Goal: Transaction & Acquisition: Purchase product/service

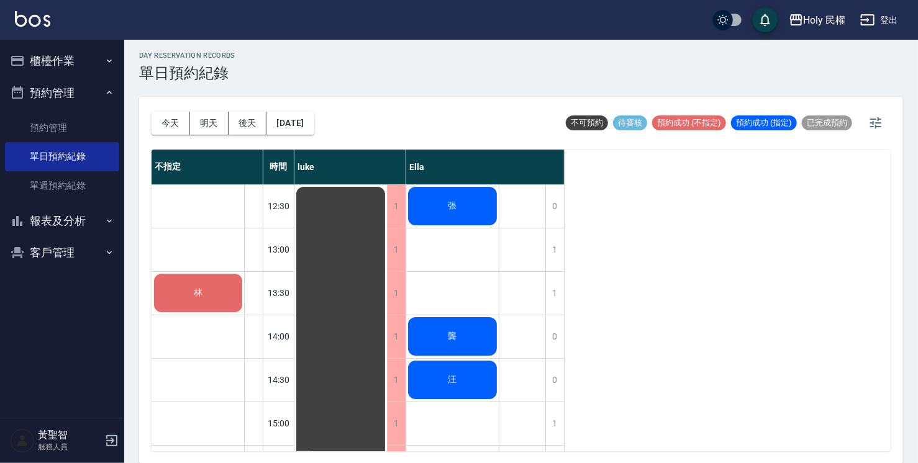
scroll to position [314, 0]
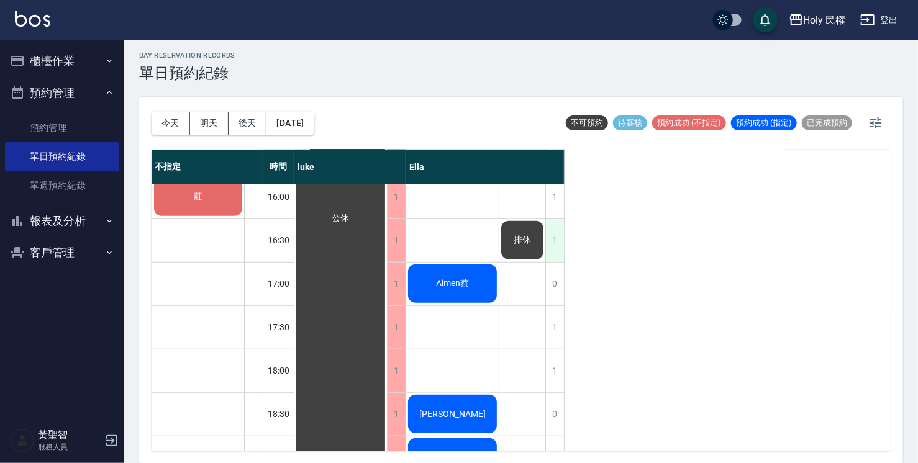
click at [553, 237] on div "1" at bounding box center [554, 240] width 19 height 43
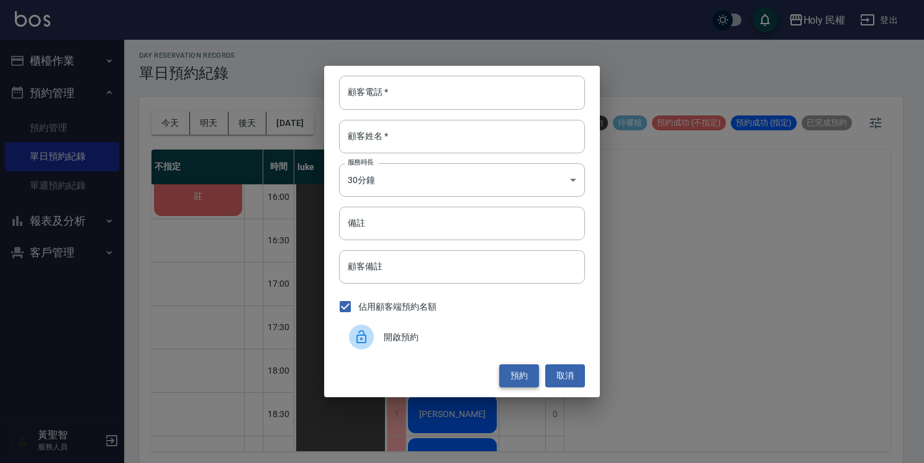
click at [517, 383] on button "預約" at bounding box center [519, 376] width 40 height 23
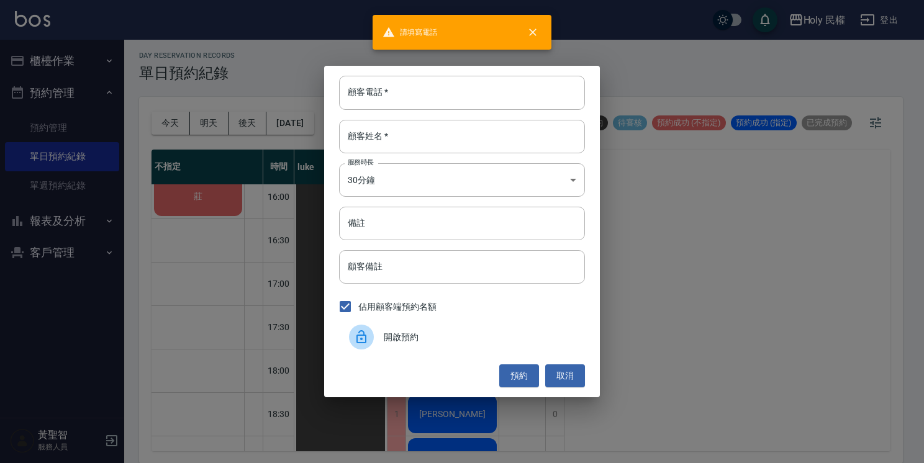
click at [409, 330] on div "開啟預約" at bounding box center [462, 337] width 246 height 35
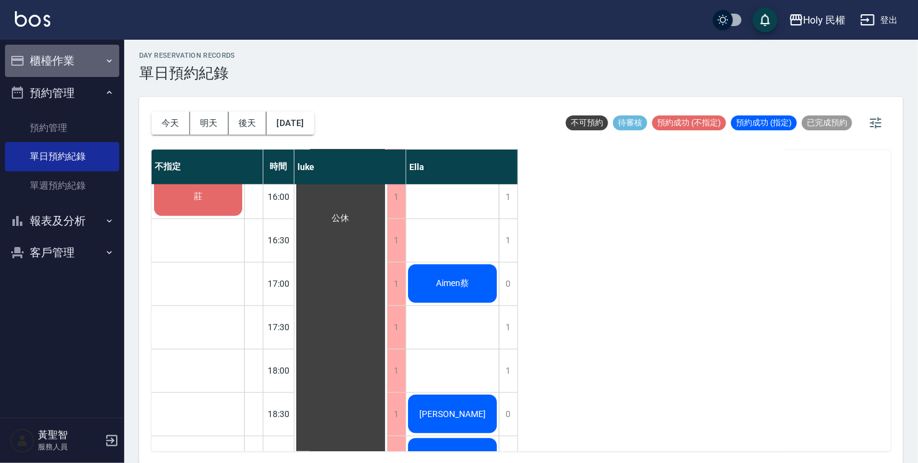
click at [52, 57] on button "櫃檯作業" at bounding box center [62, 61] width 114 height 32
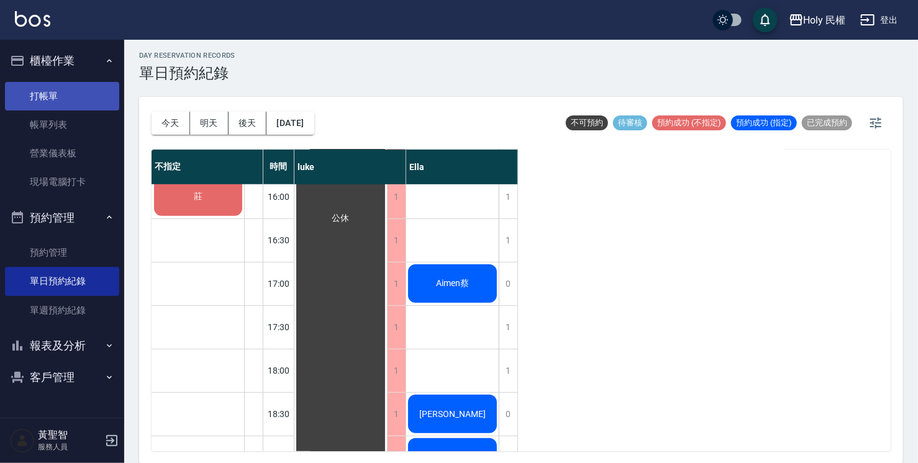
click at [56, 98] on link "打帳單" at bounding box center [62, 96] width 114 height 29
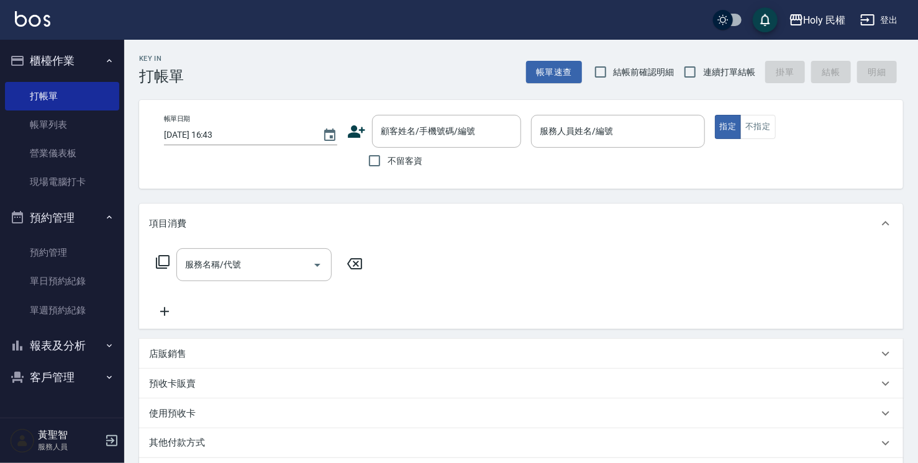
click at [358, 137] on icon at bounding box center [356, 131] width 17 height 12
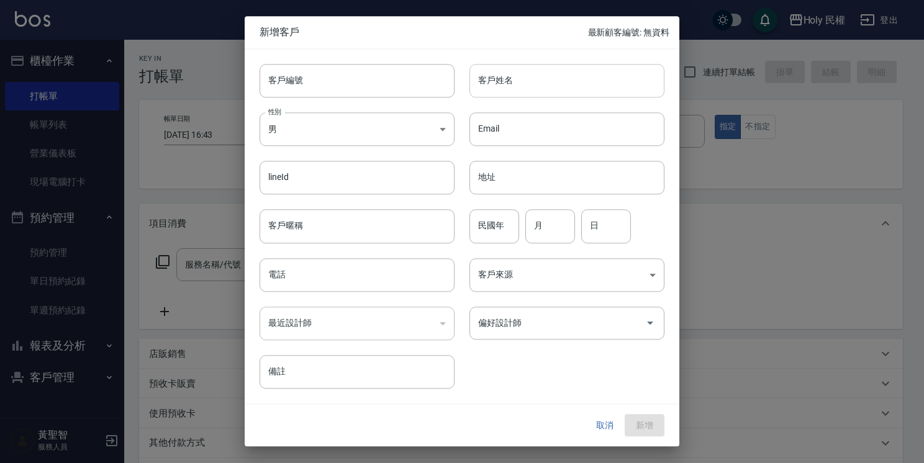
click at [535, 83] on input "客戶姓名" at bounding box center [567, 81] width 195 height 34
type input "陳"
click at [352, 286] on input "電話" at bounding box center [357, 275] width 195 height 34
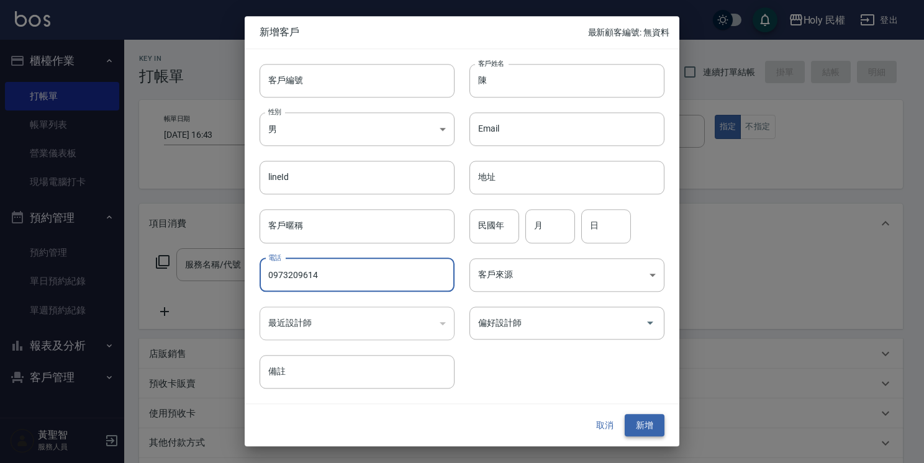
type input "0973209614"
click at [652, 428] on button "新增" at bounding box center [645, 425] width 40 height 23
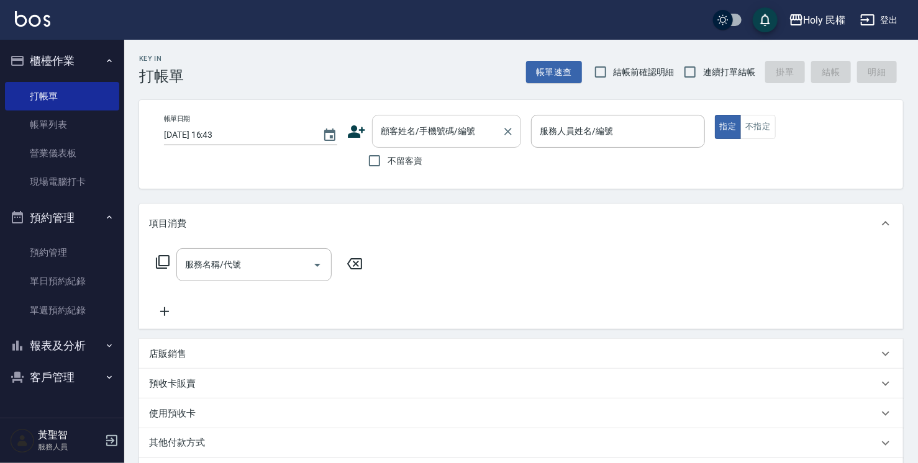
click at [411, 138] on input "顧客姓名/手機號碼/編號" at bounding box center [437, 132] width 119 height 22
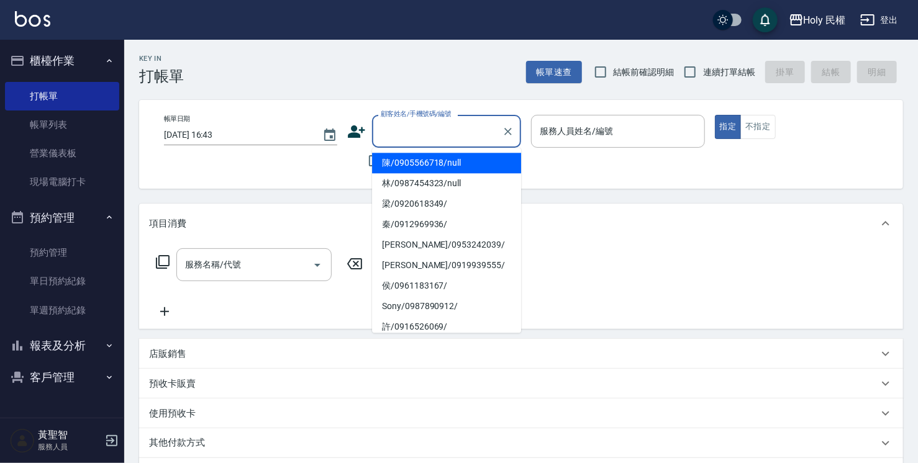
click at [442, 163] on li "陳/0905566718/null" at bounding box center [446, 163] width 149 height 20
type input "陳/0905566718/null"
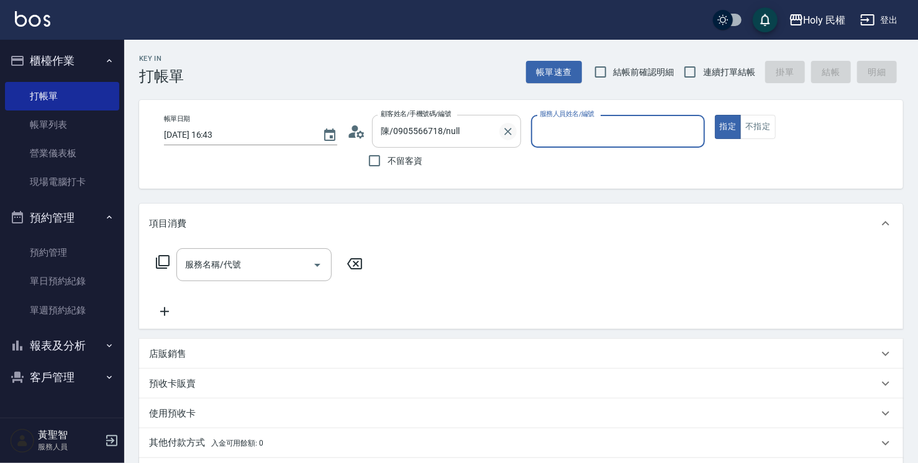
click at [507, 134] on icon "Clear" at bounding box center [508, 131] width 12 height 12
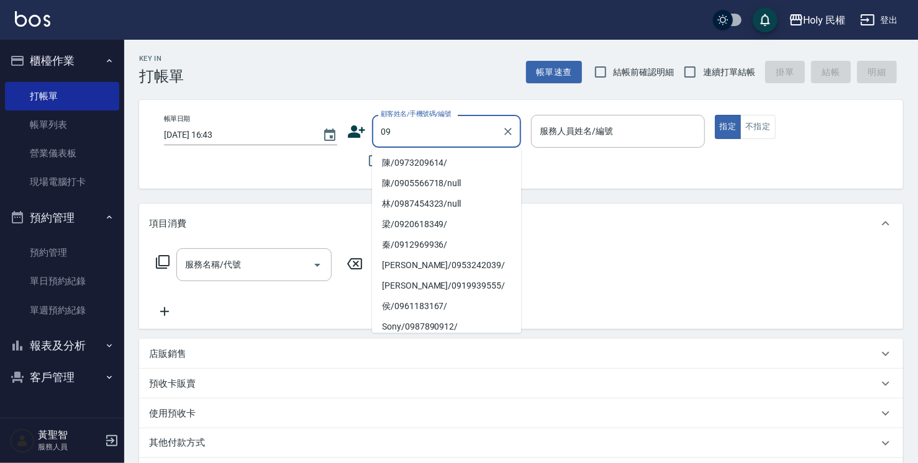
click at [455, 165] on li "陳/0973209614/" at bounding box center [446, 163] width 149 height 20
type input "陳/0973209614/"
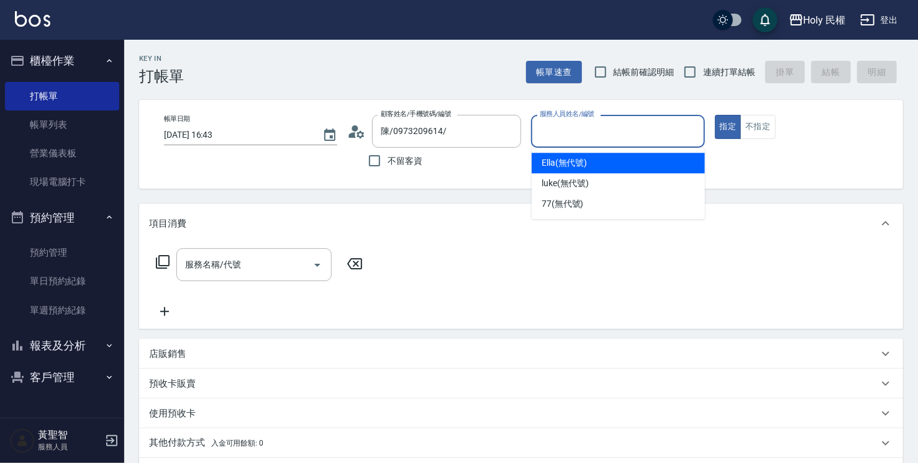
click at [612, 139] on input "服務人員姓名/編號" at bounding box center [618, 132] width 162 height 22
click at [591, 166] on div "Ella (無代號)" at bounding box center [618, 163] width 173 height 20
type input "Ella(無代號)"
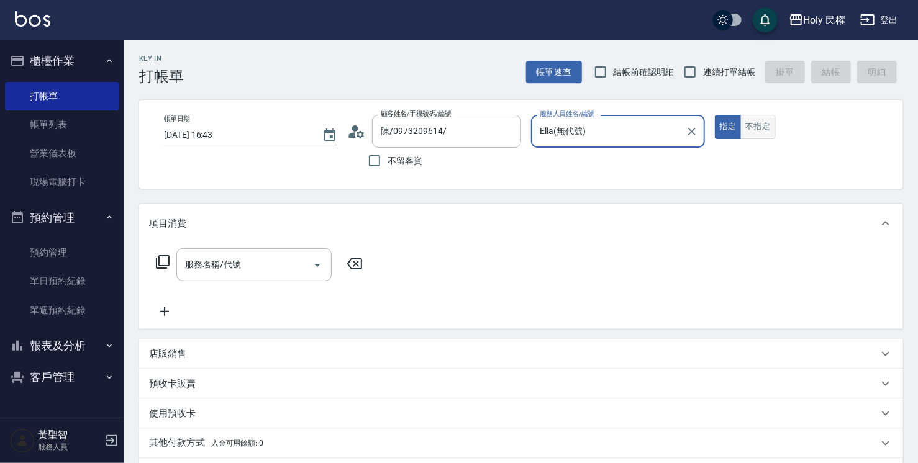
click at [771, 117] on button "不指定" at bounding box center [757, 127] width 35 height 24
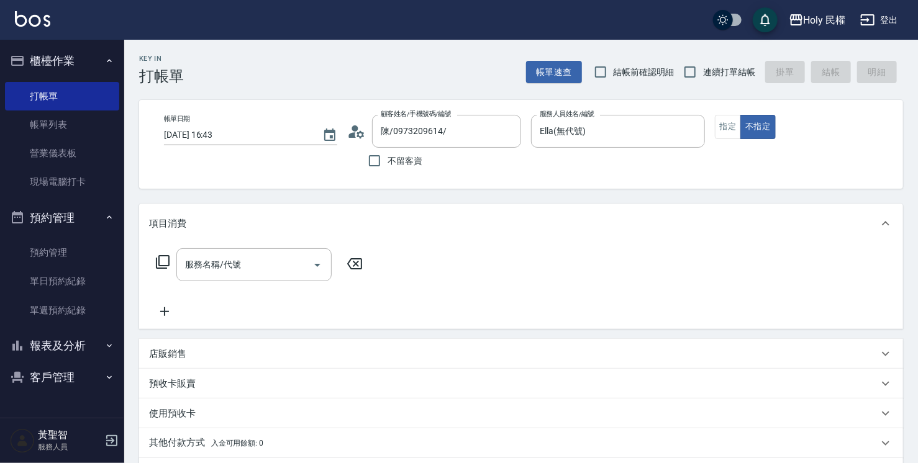
click at [307, 243] on div "項目消費" at bounding box center [521, 224] width 764 height 40
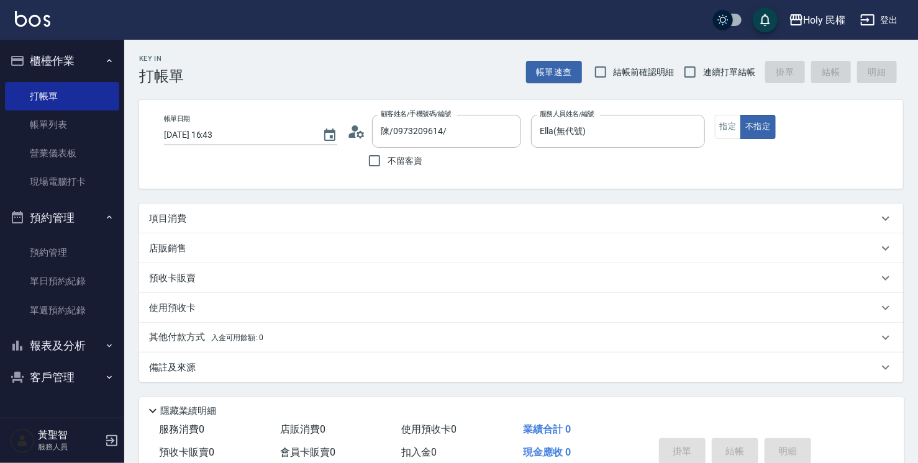
click at [320, 228] on div "項目消費" at bounding box center [521, 219] width 764 height 30
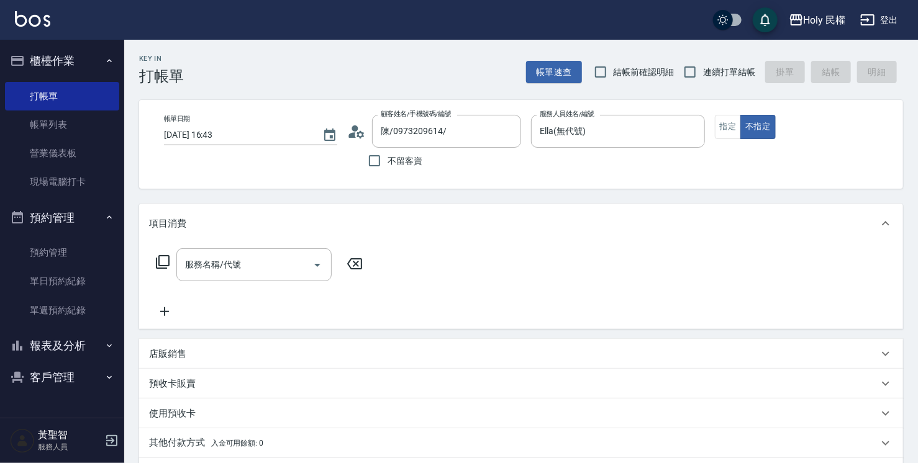
click at [293, 246] on div "服務名稱/代號 服務名稱/代號" at bounding box center [521, 286] width 764 height 86
click at [288, 284] on div "服務名稱/代號 服務名稱/代號" at bounding box center [259, 283] width 221 height 71
click at [284, 266] on input "服務名稱/代號" at bounding box center [244, 265] width 125 height 22
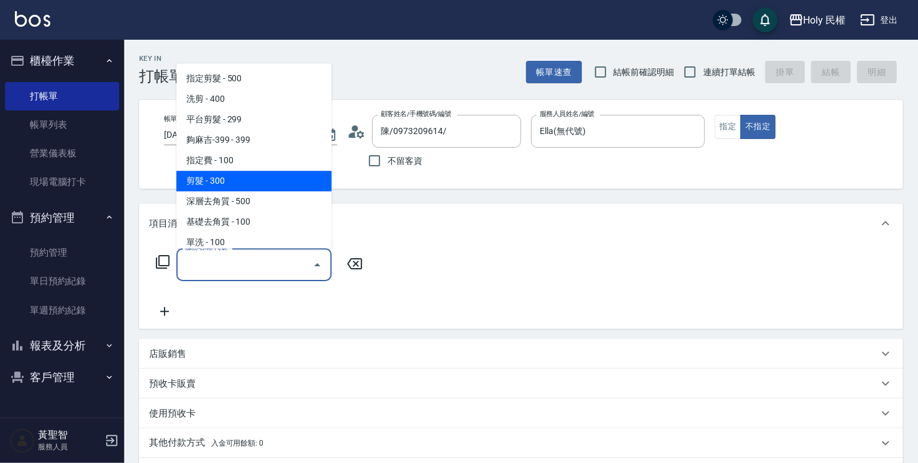
click at [233, 180] on span "剪髮 - 300" at bounding box center [253, 181] width 155 height 20
type input "剪髮(C02)"
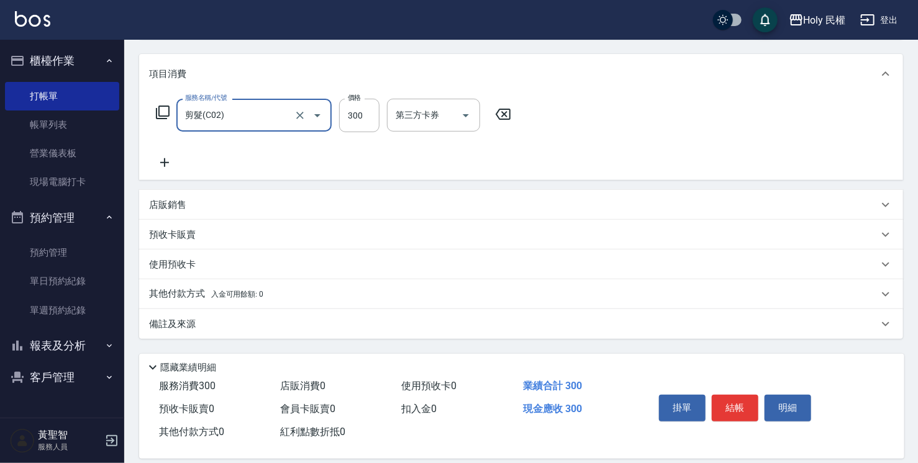
scroll to position [164, 0]
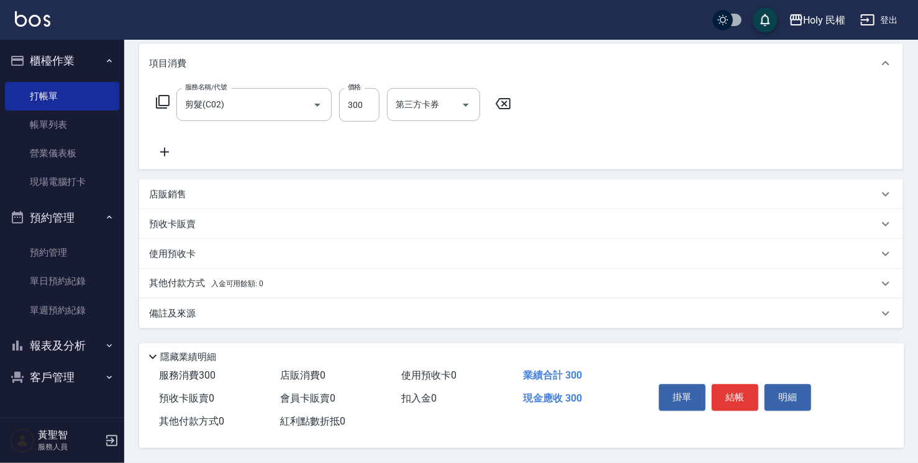
click at [437, 317] on div "備註及來源" at bounding box center [521, 314] width 764 height 30
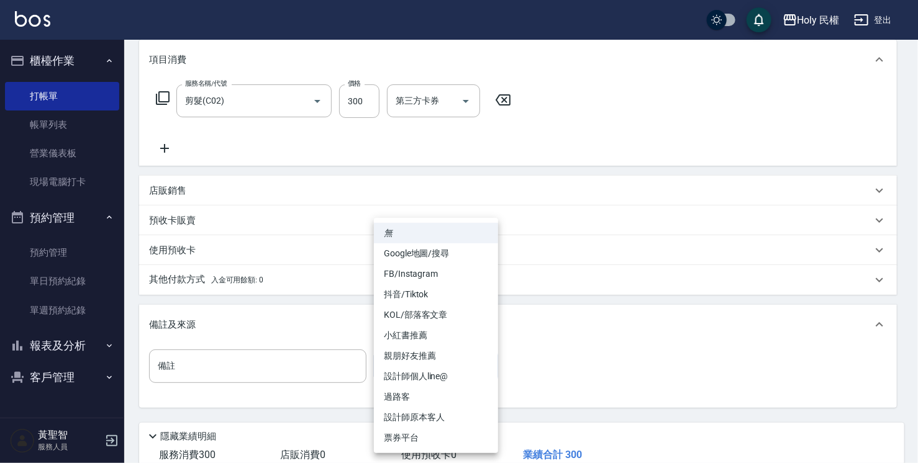
click at [454, 370] on body "Holy 民權 登出 櫃檯作業 打帳單 帳單列表 營業儀表板 現場電腦打卡 預約管理 預約管理 單日預約紀錄 單週預約紀錄 報表及分析 報表目錄 店家日報表 …" at bounding box center [459, 189] width 918 height 707
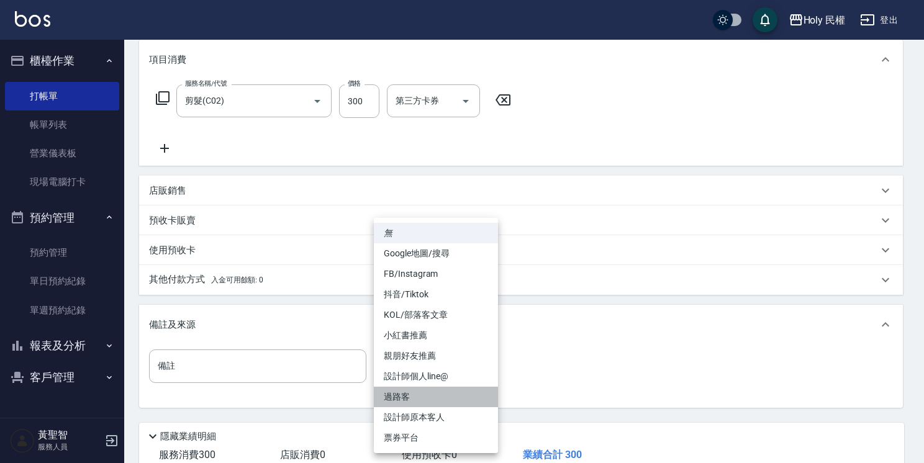
click at [440, 394] on li "過路客" at bounding box center [436, 397] width 124 height 20
type input "過路客"
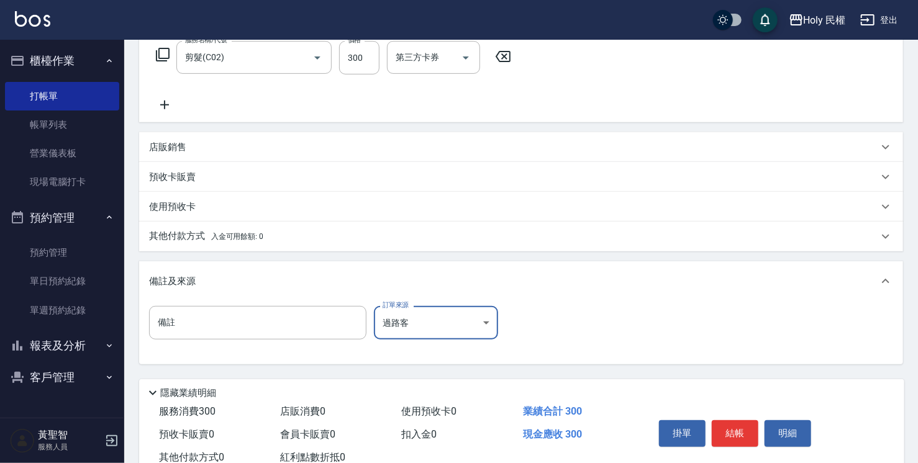
scroll to position [247, 0]
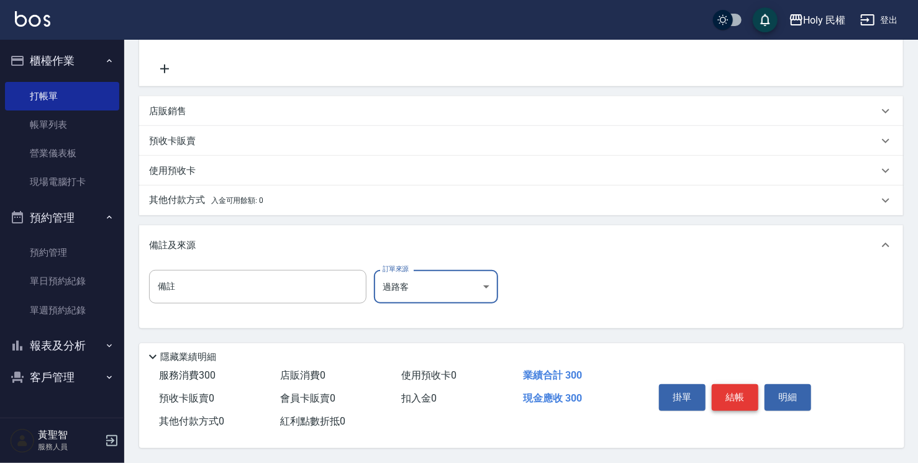
click at [735, 396] on button "結帳" at bounding box center [735, 397] width 47 height 26
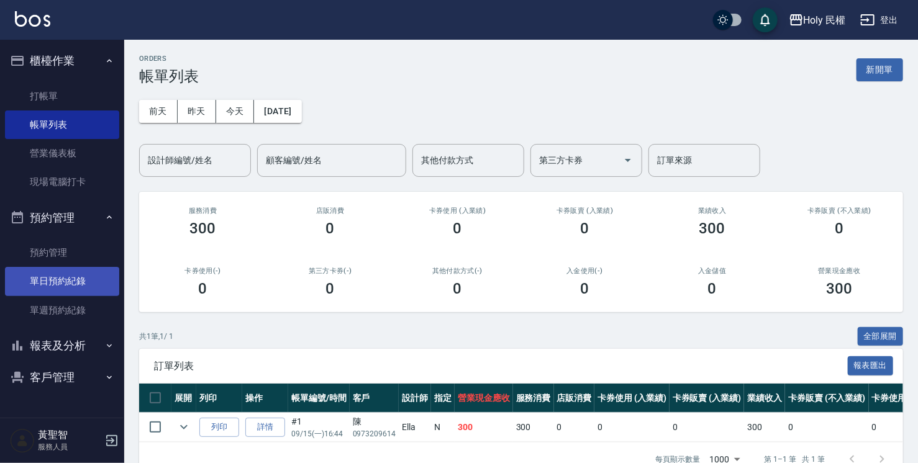
click at [74, 283] on link "單日預約紀錄" at bounding box center [62, 281] width 114 height 29
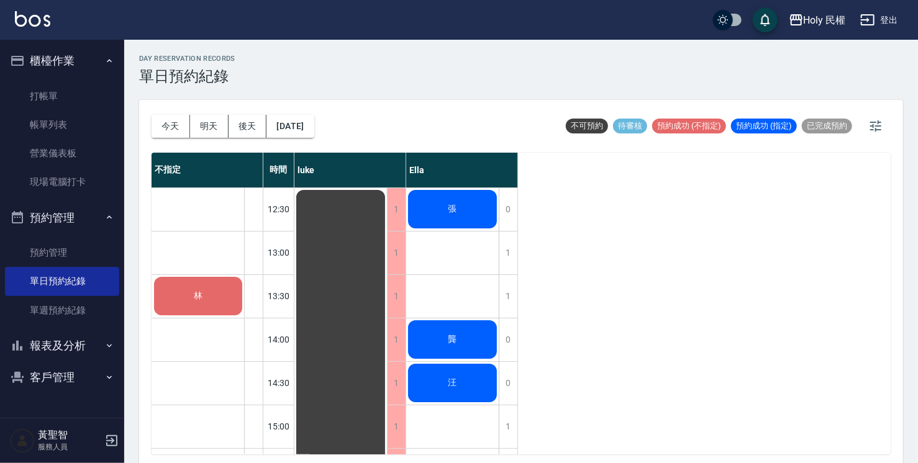
click at [434, 211] on div "張" at bounding box center [452, 209] width 93 height 42
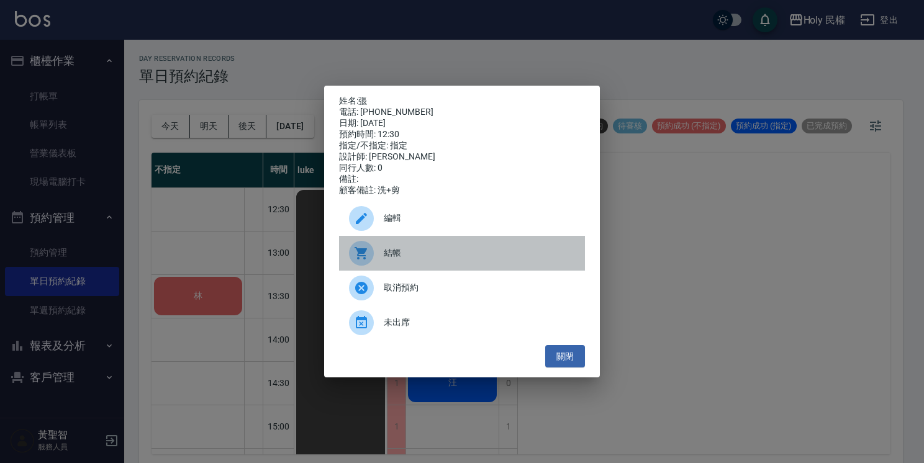
click at [433, 255] on span "結帳" at bounding box center [479, 253] width 191 height 13
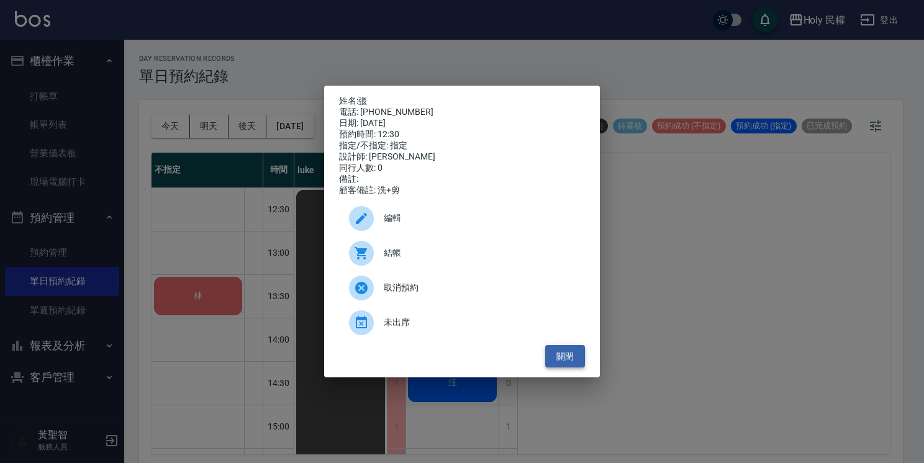
click at [568, 360] on button "關閉" at bounding box center [565, 356] width 40 height 23
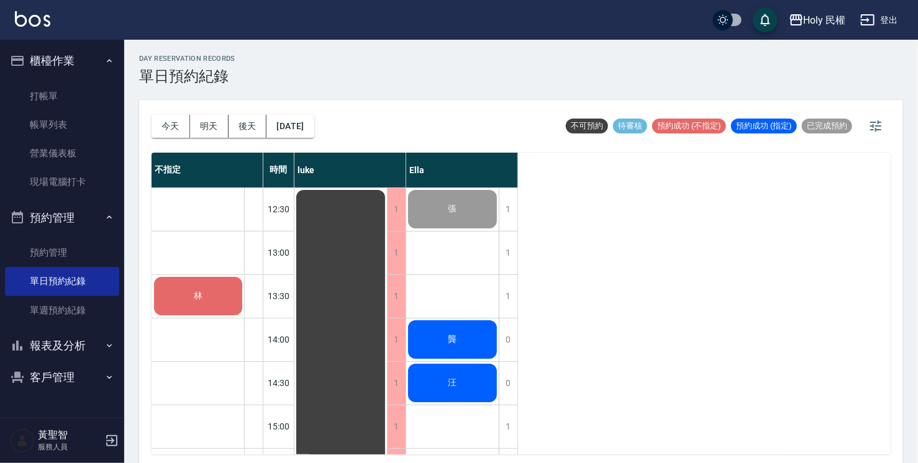
click at [200, 291] on span "林" at bounding box center [198, 296] width 14 height 11
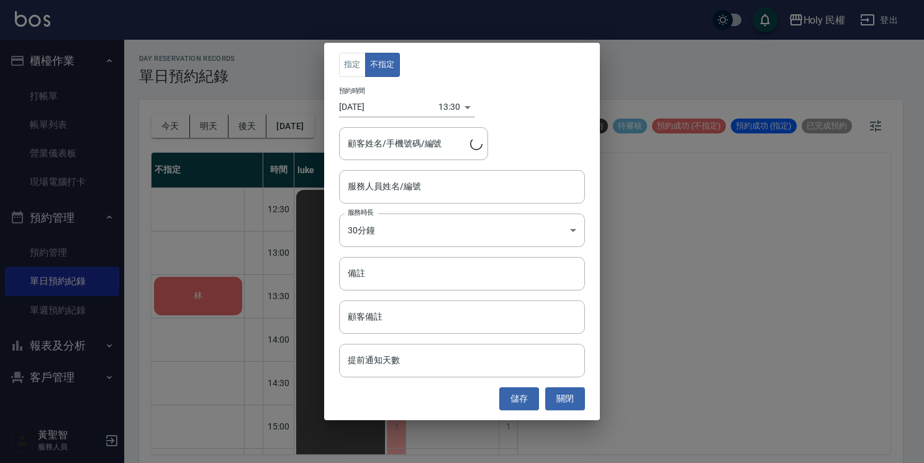
type input "林/0987454323"
click at [381, 179] on div "服務人員姓名/編號 服務人員姓名/編號" at bounding box center [462, 186] width 246 height 33
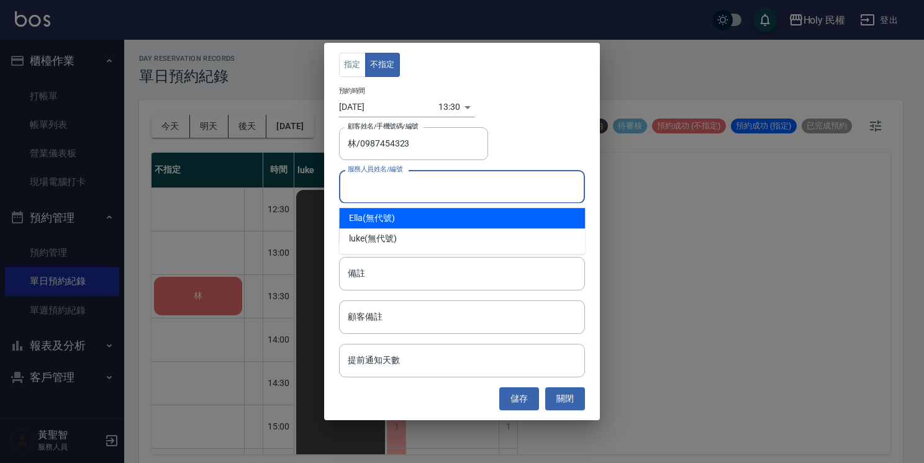
click at [387, 220] on div "Ella (無代號)" at bounding box center [462, 218] width 246 height 20
type input "Ella(無代號)"
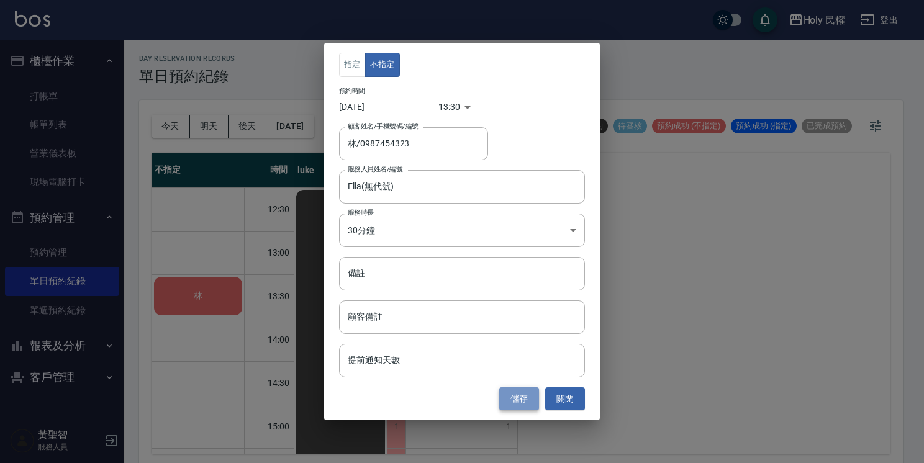
click at [514, 396] on button "儲存" at bounding box center [519, 399] width 40 height 23
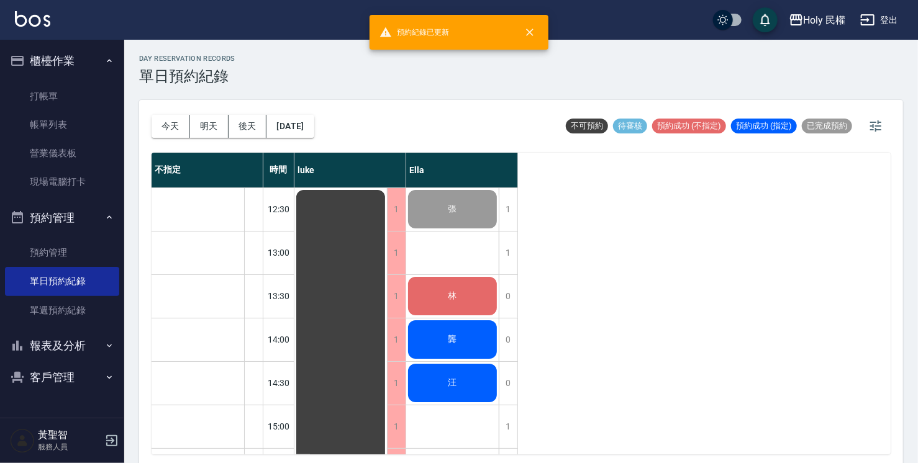
click at [460, 292] on div "林" at bounding box center [452, 296] width 93 height 42
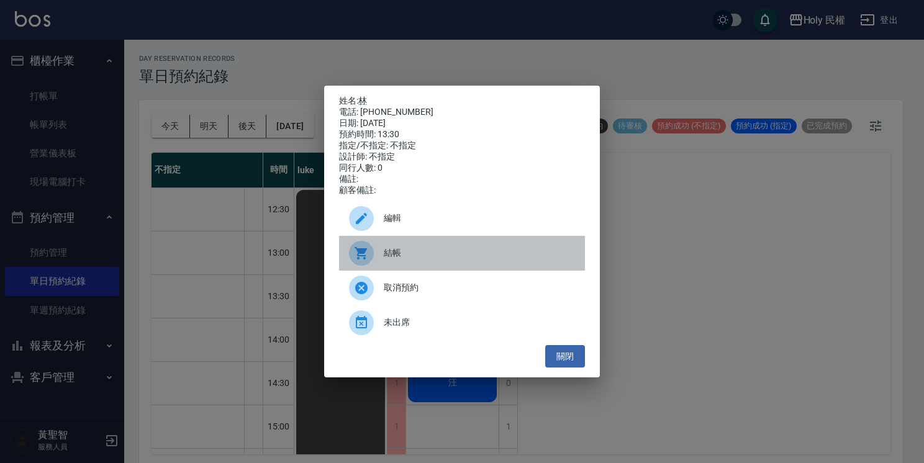
click at [456, 260] on span "結帳" at bounding box center [479, 253] width 191 height 13
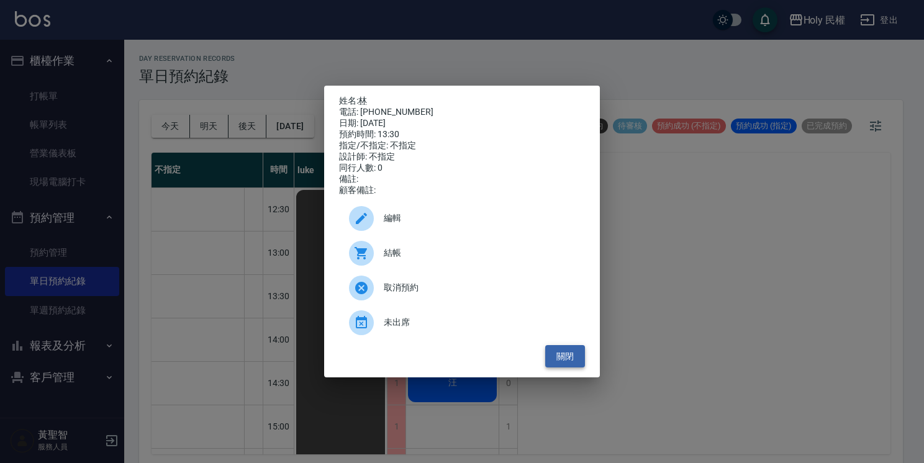
click at [579, 362] on button "關閉" at bounding box center [565, 356] width 40 height 23
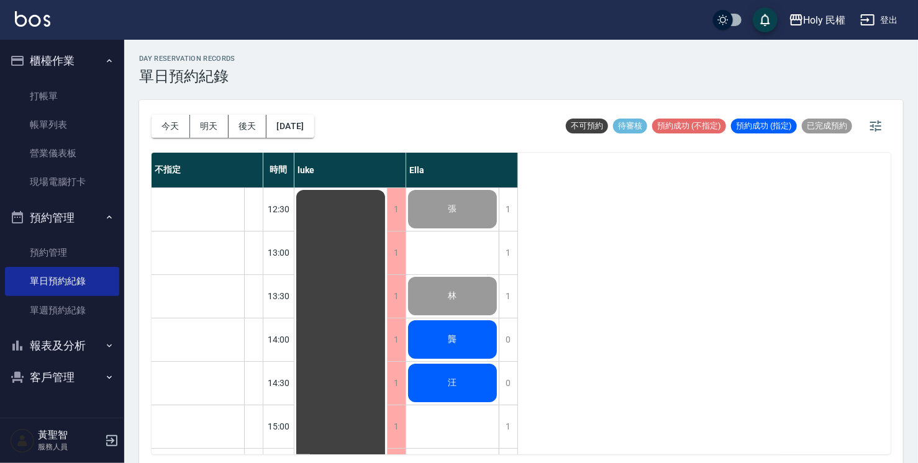
click at [463, 328] on div "龔" at bounding box center [452, 340] width 93 height 42
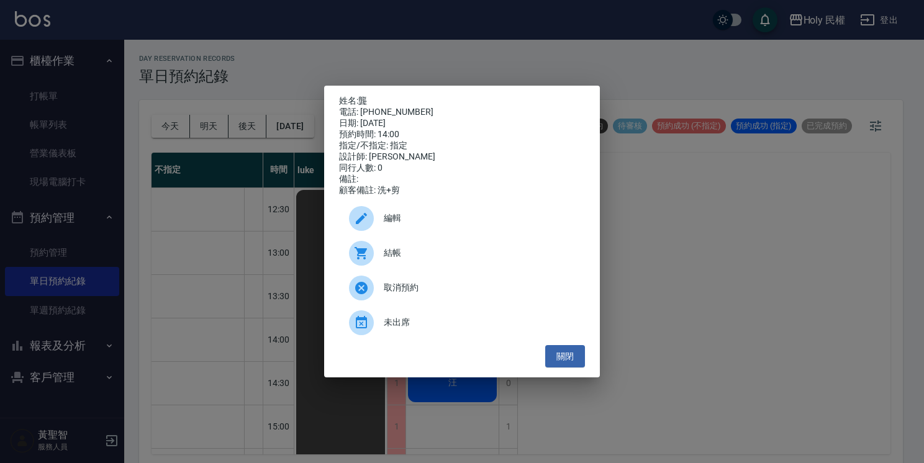
click at [467, 266] on div "結帳" at bounding box center [462, 253] width 246 height 35
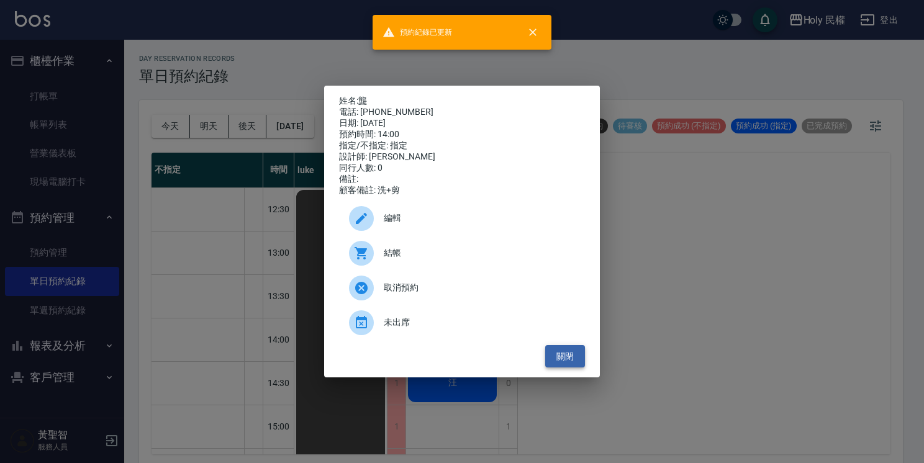
click at [580, 354] on button "關閉" at bounding box center [565, 356] width 40 height 23
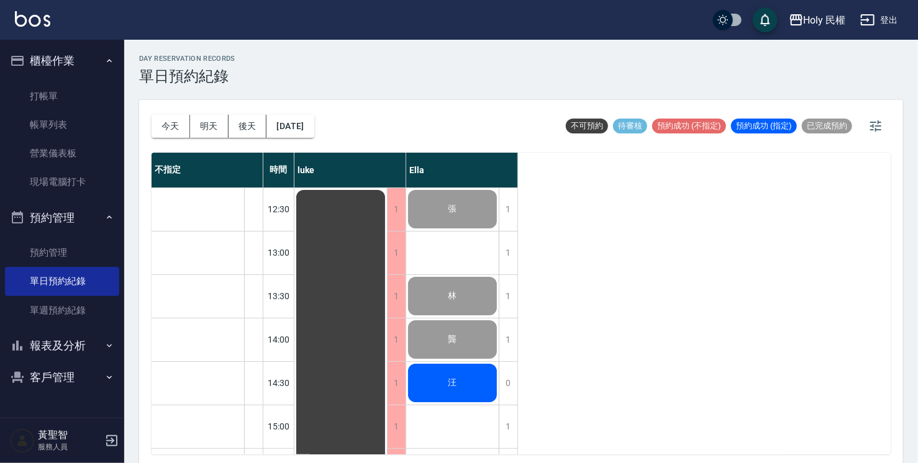
click at [443, 375] on div "汪" at bounding box center [452, 383] width 93 height 42
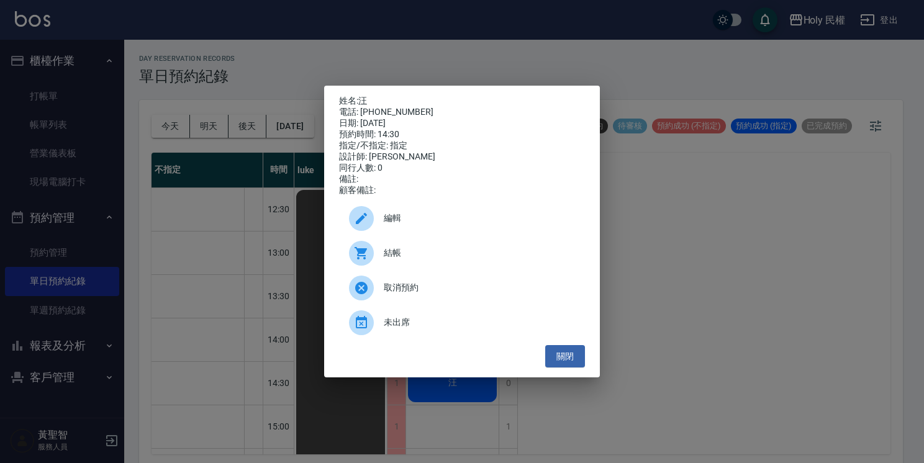
click at [430, 253] on span "結帳" at bounding box center [479, 253] width 191 height 13
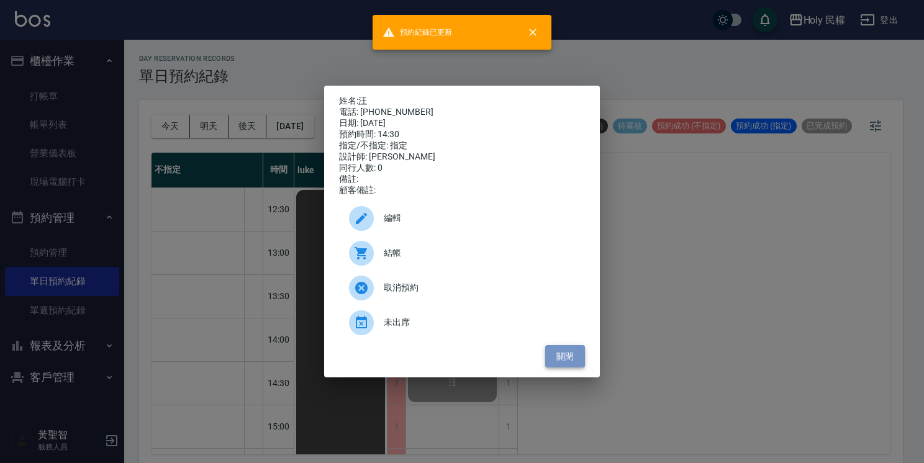
click at [571, 361] on button "關閉" at bounding box center [565, 356] width 40 height 23
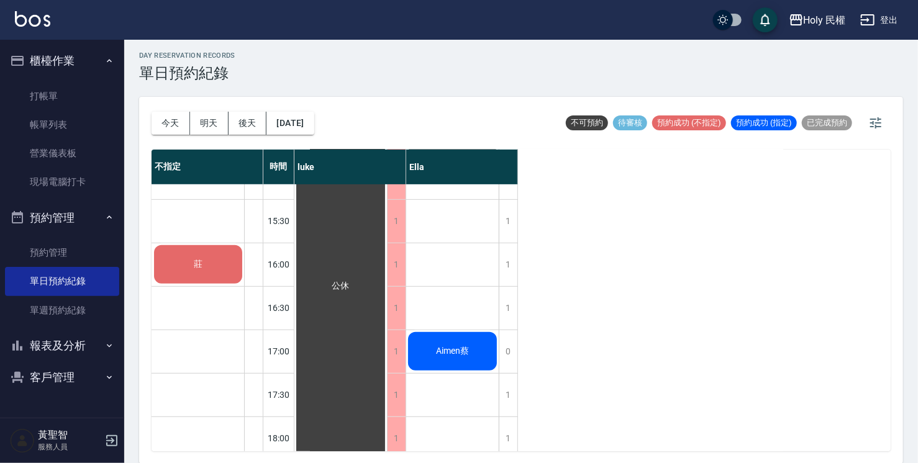
scroll to position [248, 0]
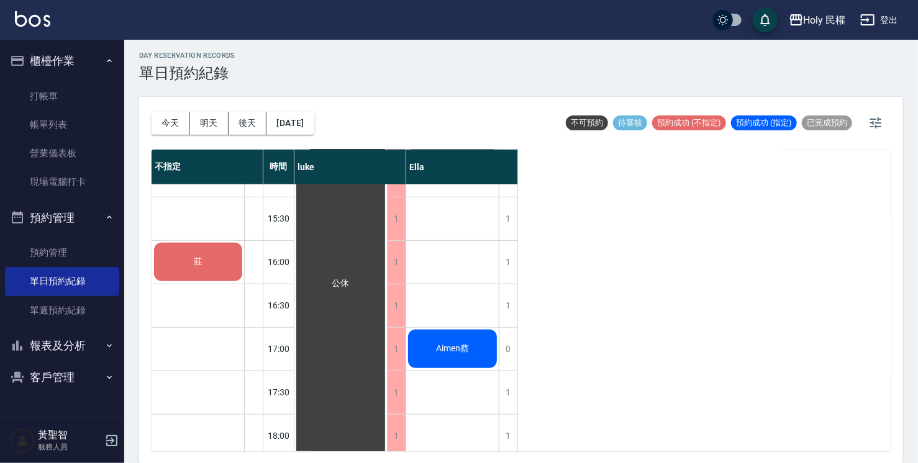
click at [186, 260] on div "莊" at bounding box center [198, 262] width 92 height 42
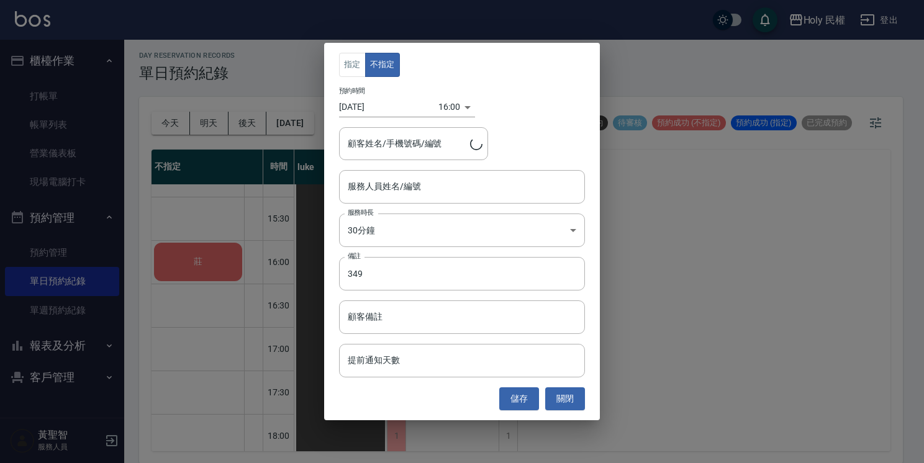
type input "莊/0958215106/"
click at [376, 184] on input "服務人員姓名/編號" at bounding box center [462, 187] width 235 height 22
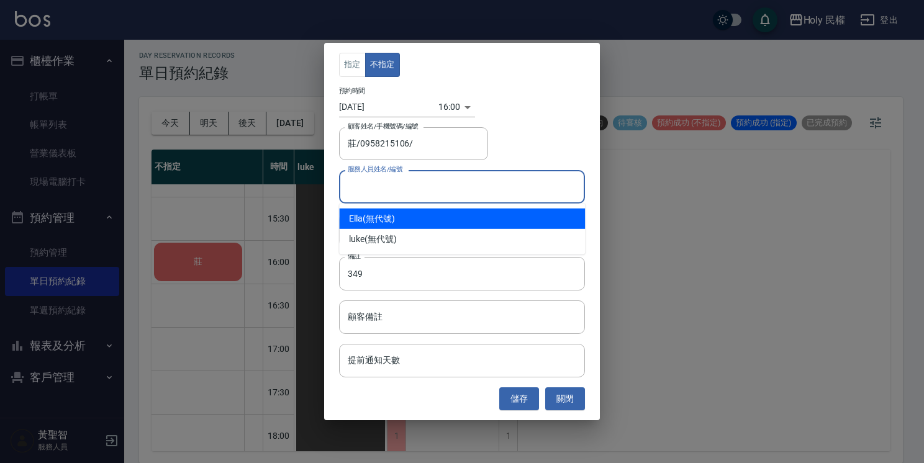
click at [374, 222] on div "Ella (無代號)" at bounding box center [462, 219] width 246 height 20
type input "Ella(無代號)"
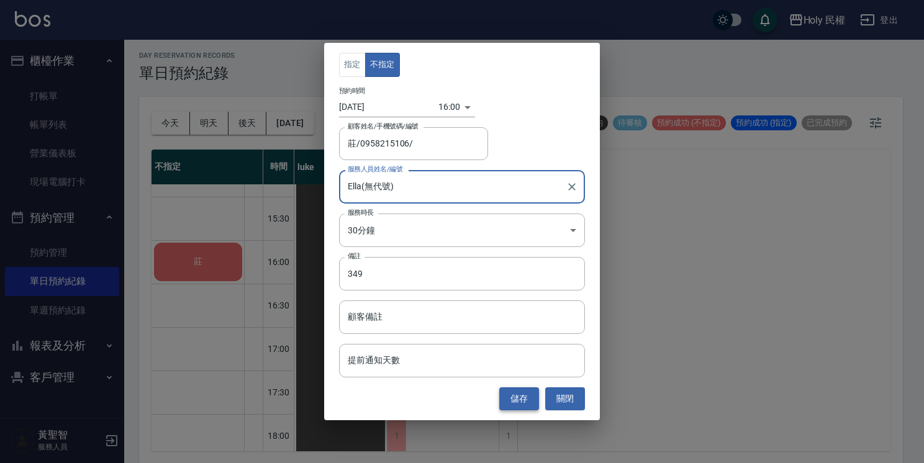
click at [517, 396] on button "儲存" at bounding box center [519, 399] width 40 height 23
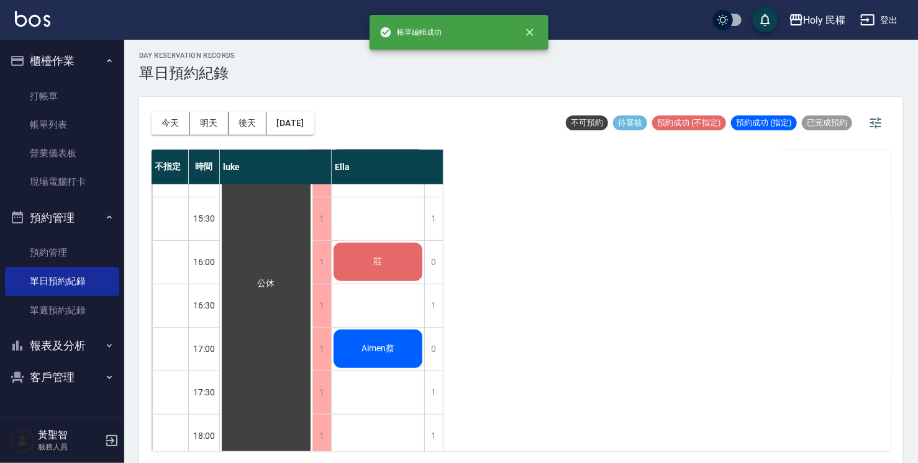
click at [370, 245] on div "莊" at bounding box center [378, 262] width 93 height 42
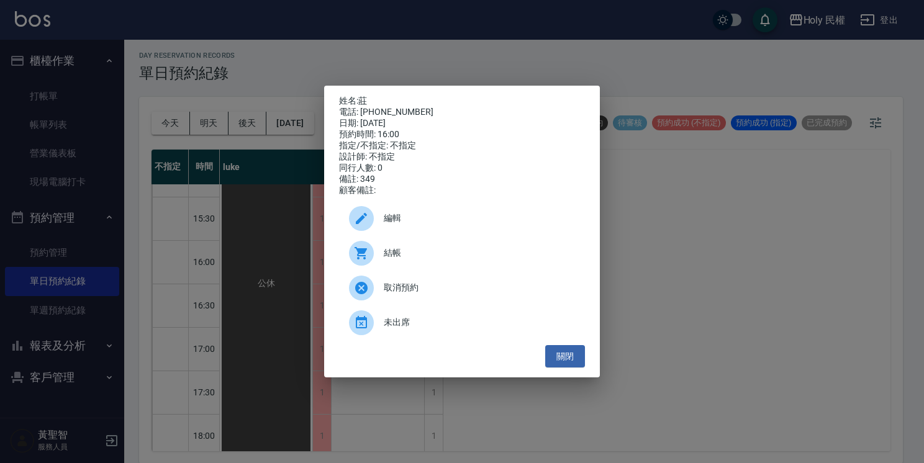
click at [370, 245] on div "結帳" at bounding box center [462, 253] width 246 height 35
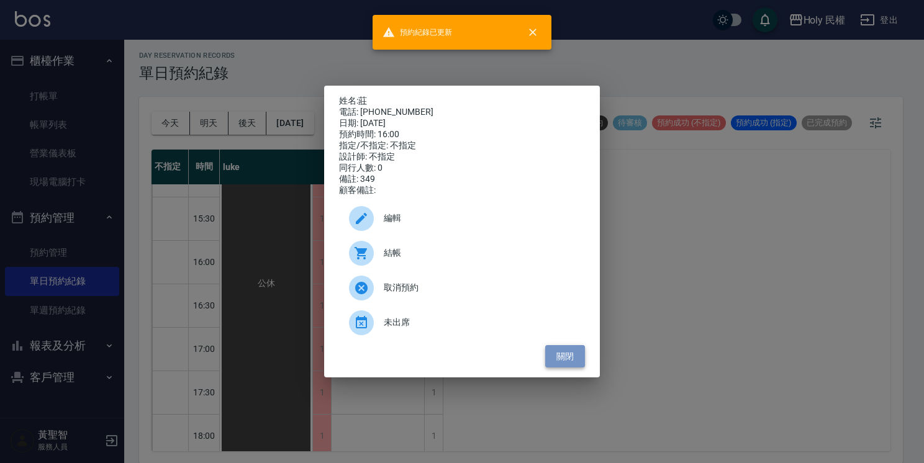
click at [562, 358] on button "關閉" at bounding box center [565, 356] width 40 height 23
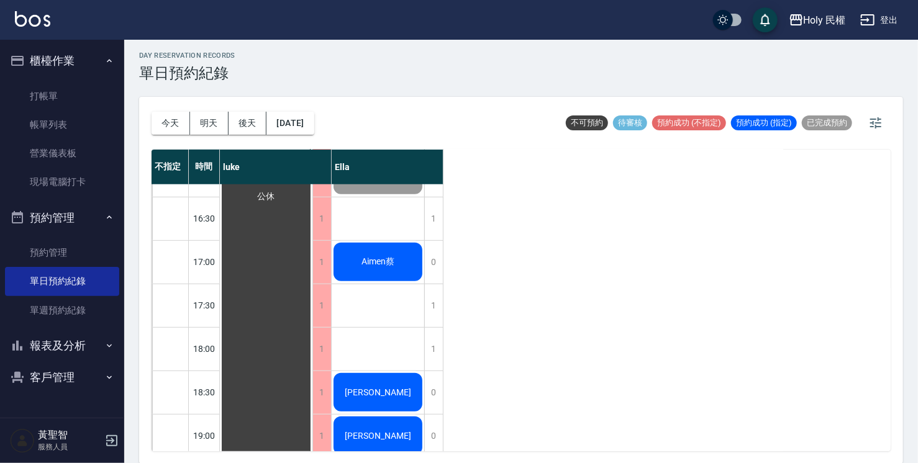
scroll to position [314, 0]
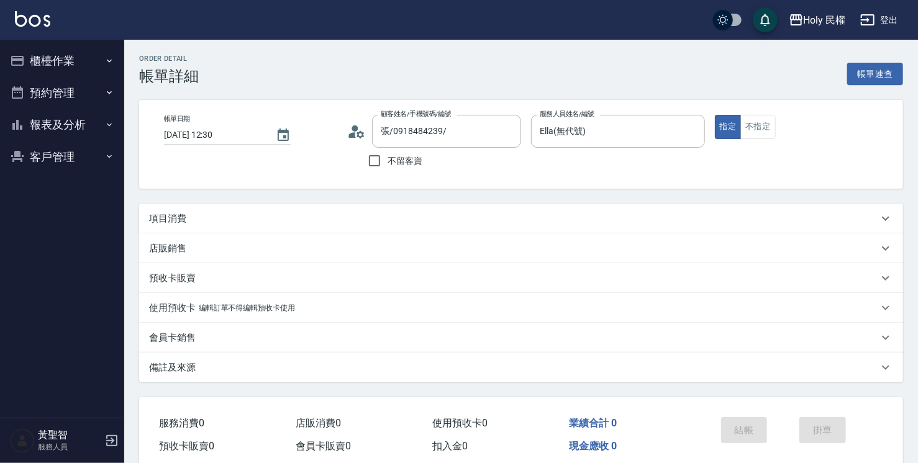
click at [296, 221] on div "項目消費" at bounding box center [513, 218] width 729 height 13
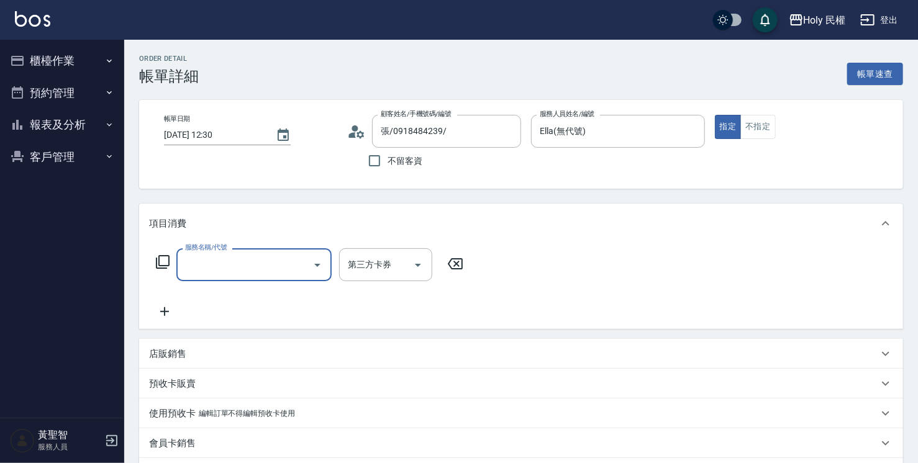
click at [258, 270] on input "服務名稱/代號" at bounding box center [244, 265] width 125 height 22
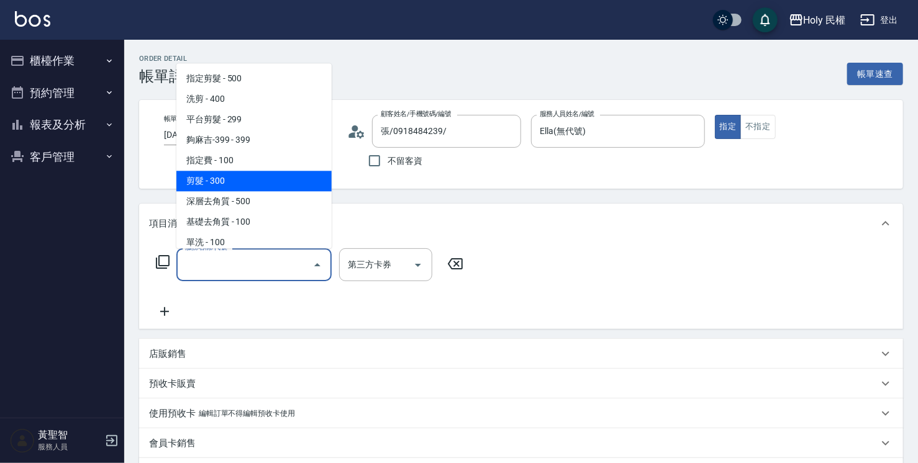
click at [250, 182] on span "剪髮 - 300" at bounding box center [253, 181] width 155 height 20
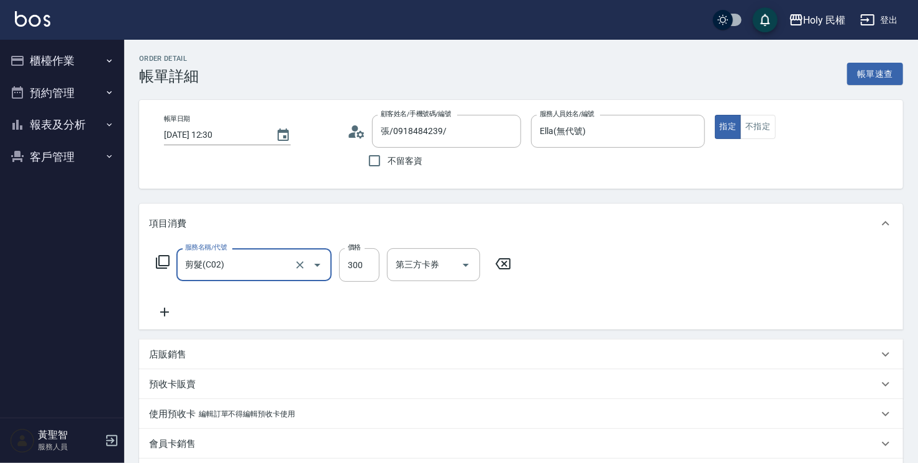
click at [257, 257] on input "剪髮(C02)" at bounding box center [236, 265] width 109 height 22
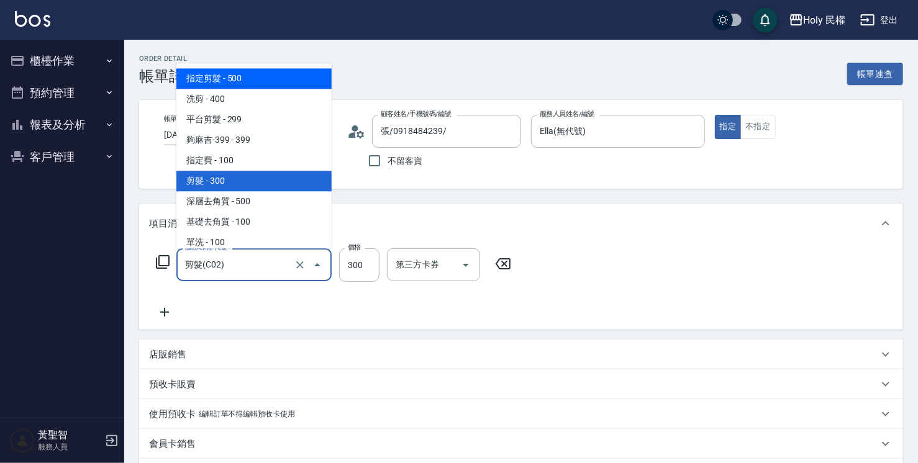
click at [250, 83] on span "指定剪髮 - 500" at bounding box center [253, 78] width 155 height 20
type input "指定剪髮(1)"
type input "500"
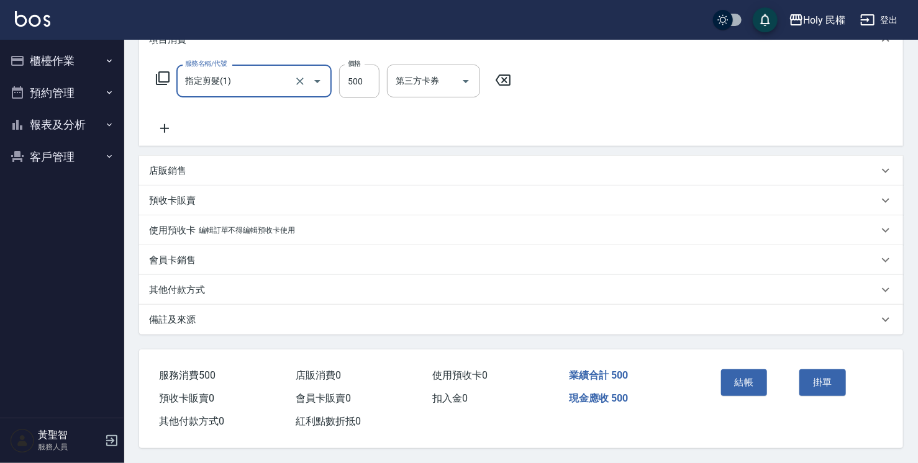
scroll to position [188, 0]
click at [558, 324] on div "備註及來源" at bounding box center [521, 320] width 764 height 30
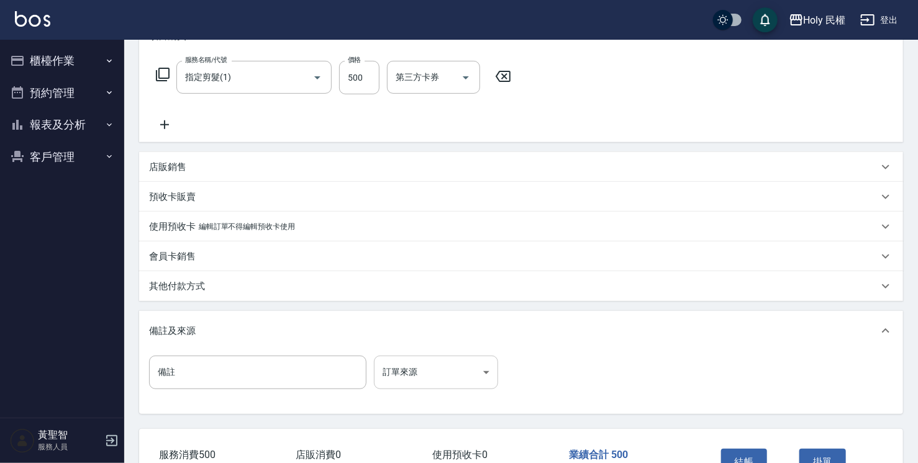
click at [410, 364] on body "Holy 民權 登出 櫃檯作業 打帳單 帳單列表 營業儀表板 現場電腦打卡 預約管理 預約管理 單日預約紀錄 單週預約紀錄 報表及分析 報表目錄 店家日報表 …" at bounding box center [459, 177] width 918 height 730
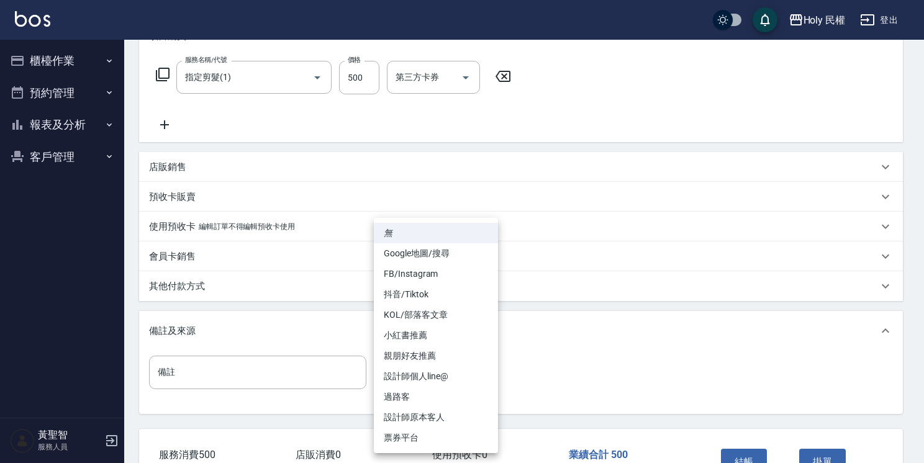
click at [443, 419] on li "設計師原本客人" at bounding box center [436, 417] width 124 height 20
type input "設計師原本客人"
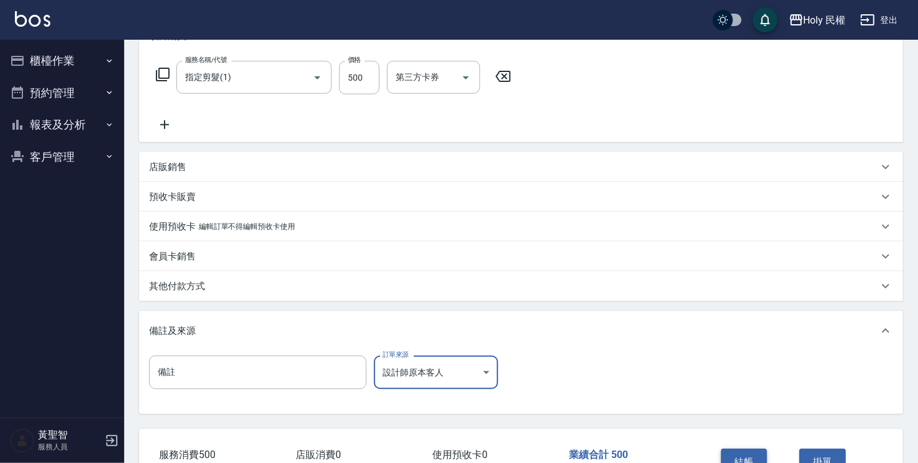
click at [755, 455] on button "結帳" at bounding box center [744, 462] width 47 height 26
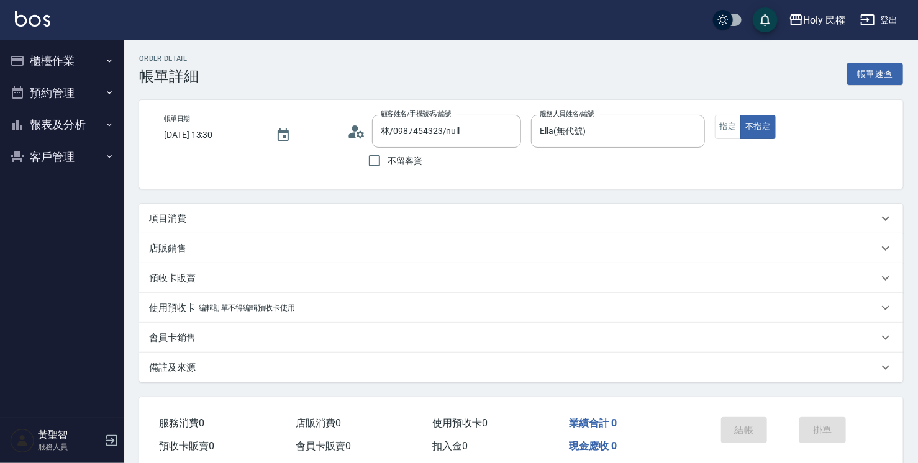
click at [366, 221] on div "項目消費" at bounding box center [513, 218] width 729 height 13
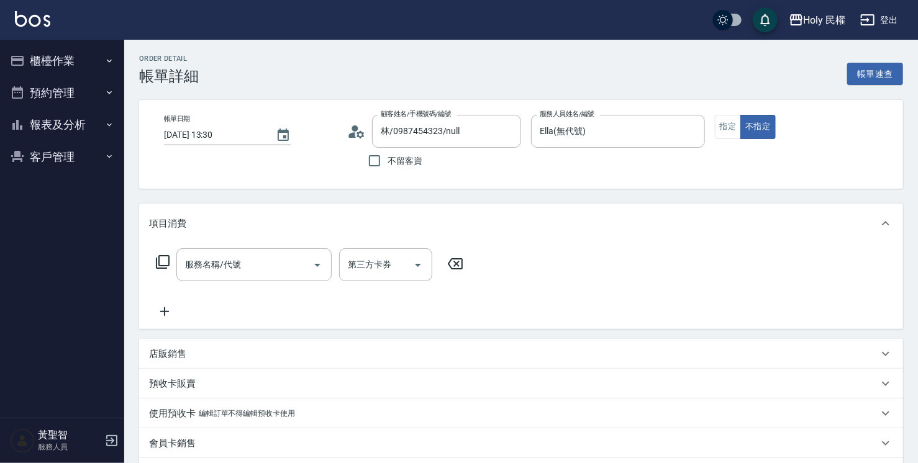
click at [248, 284] on div "服務名稱/代號 服務名稱/代號 第三方卡券 第三方卡券" at bounding box center [310, 283] width 322 height 71
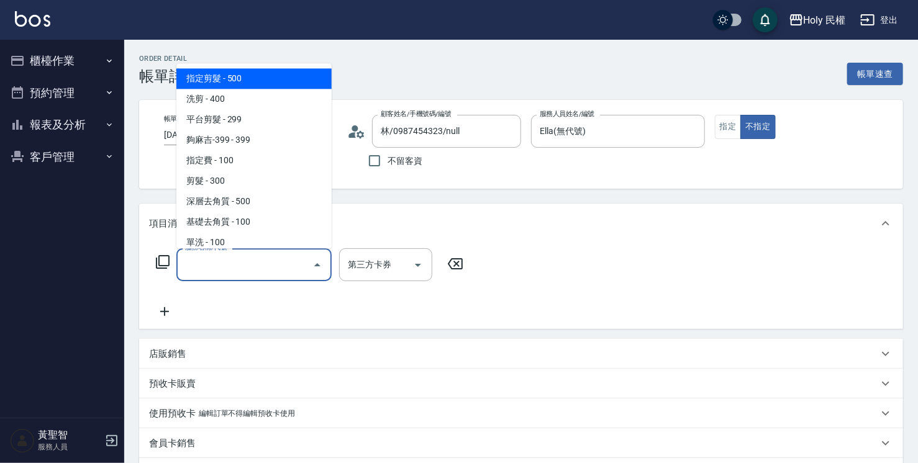
click at [253, 265] on input "服務名稱/代號" at bounding box center [244, 265] width 125 height 22
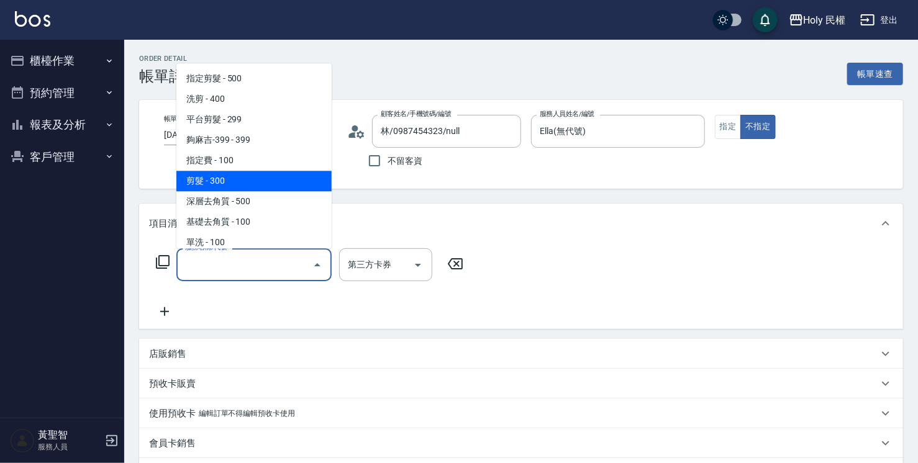
click at [273, 183] on span "剪髮 - 300" at bounding box center [253, 181] width 155 height 20
type input "剪髮(C02)"
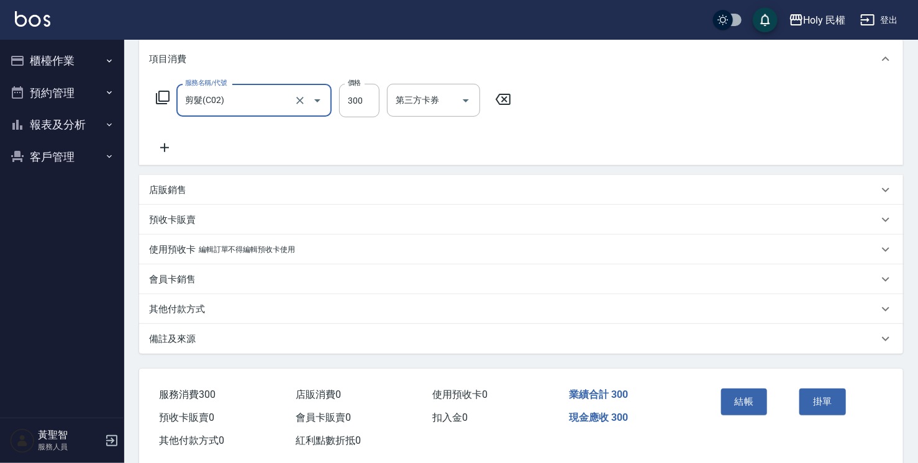
scroll to position [186, 0]
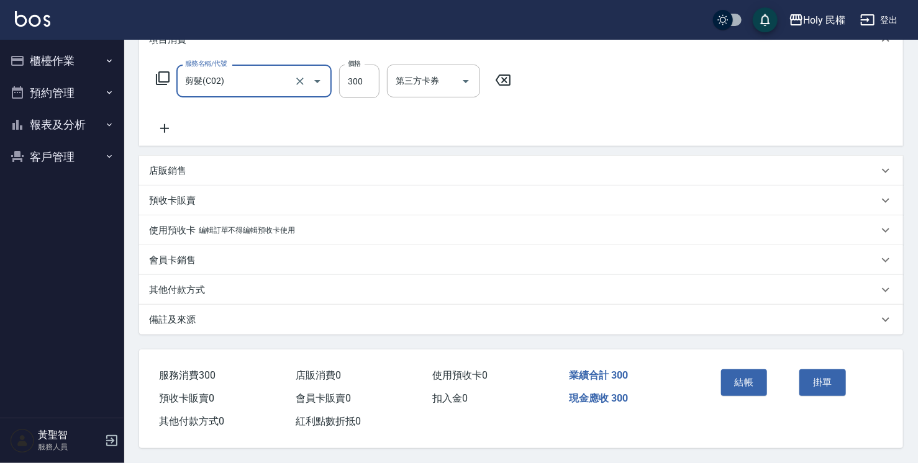
click at [656, 323] on div "備註及來源" at bounding box center [513, 320] width 729 height 13
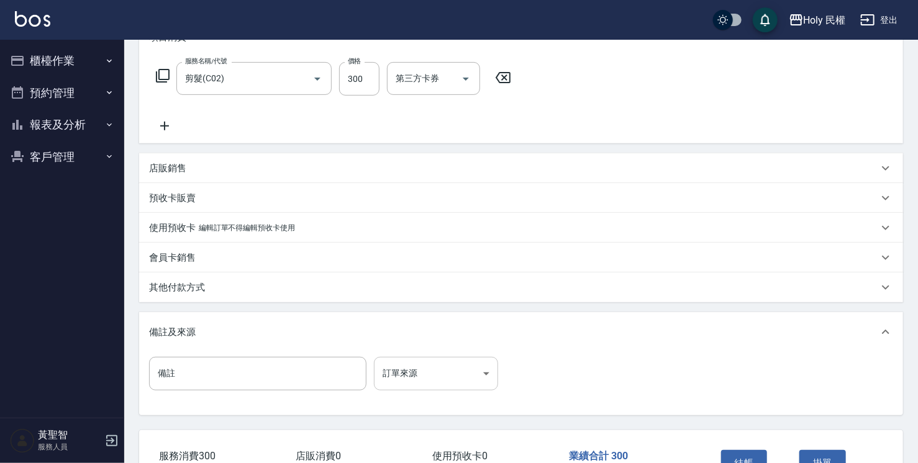
click at [405, 386] on body "Holy 民權 登出 櫃檯作業 打帳單 帳單列表 營業儀表板 現場電腦打卡 預約管理 預約管理 單日預約紀錄 單週預約紀錄 報表及分析 報表目錄 店家日報表 …" at bounding box center [459, 179] width 918 height 730
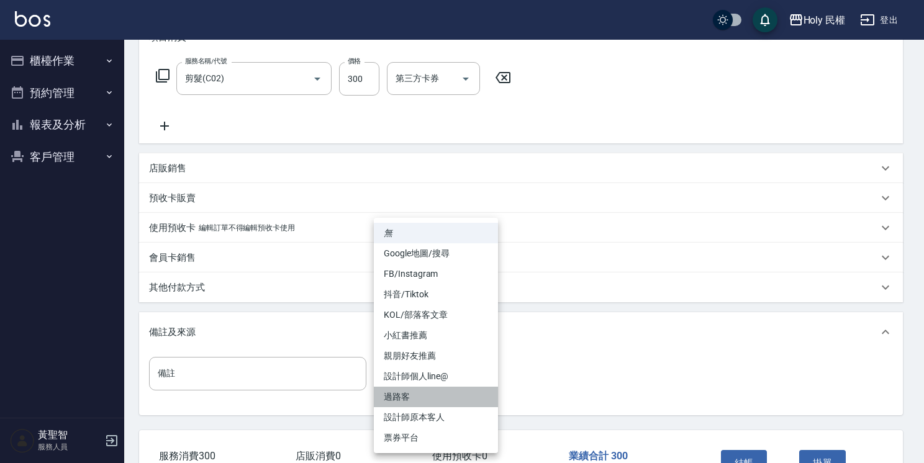
click at [406, 392] on li "過路客" at bounding box center [436, 397] width 124 height 20
type input "過路客"
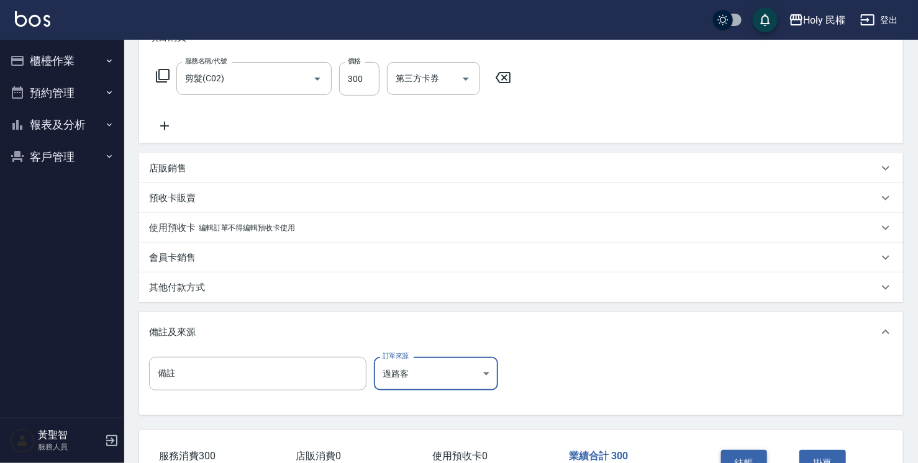
click at [740, 457] on button "結帳" at bounding box center [744, 463] width 47 height 26
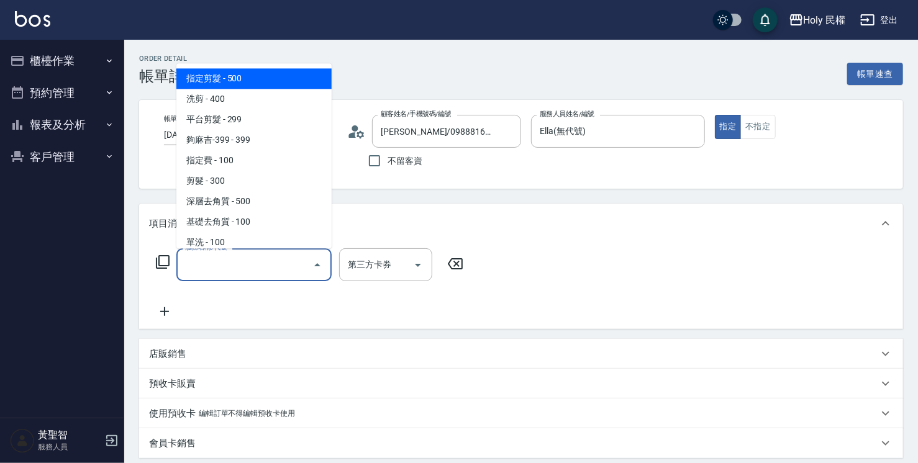
click at [271, 79] on span "指定剪髮 - 500" at bounding box center [253, 78] width 155 height 20
type input "指定剪髮(1)"
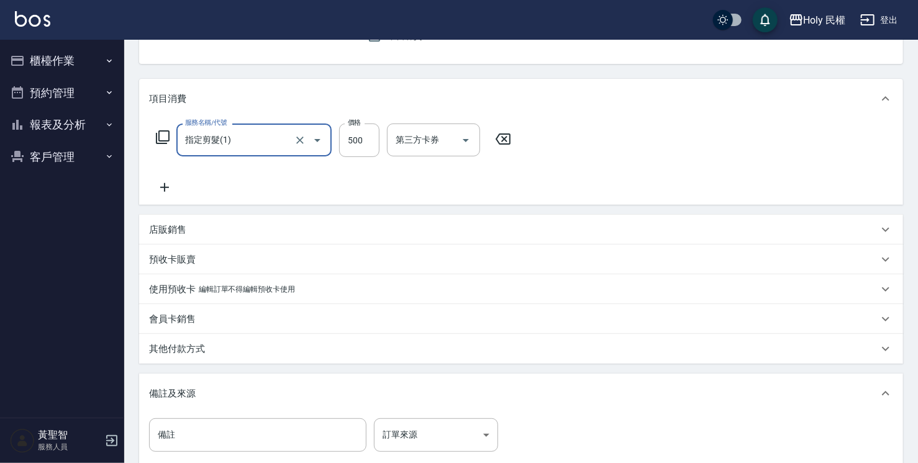
scroll to position [186, 0]
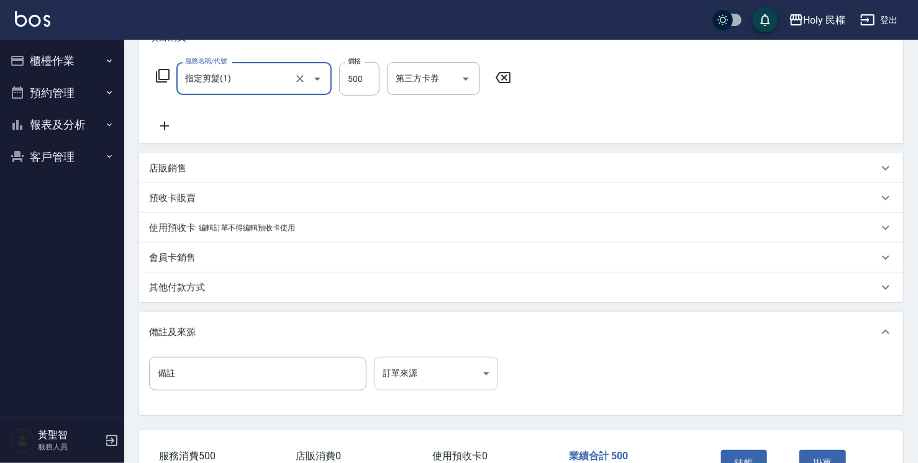
click at [384, 366] on body "Holy 民權 登出 櫃檯作業 打帳單 帳單列表 營業儀表板 現場電腦打卡 預約管理 預約管理 單日預約紀錄 單週預約紀錄 報表及分析 報表目錄 店家日報表 …" at bounding box center [459, 179] width 918 height 730
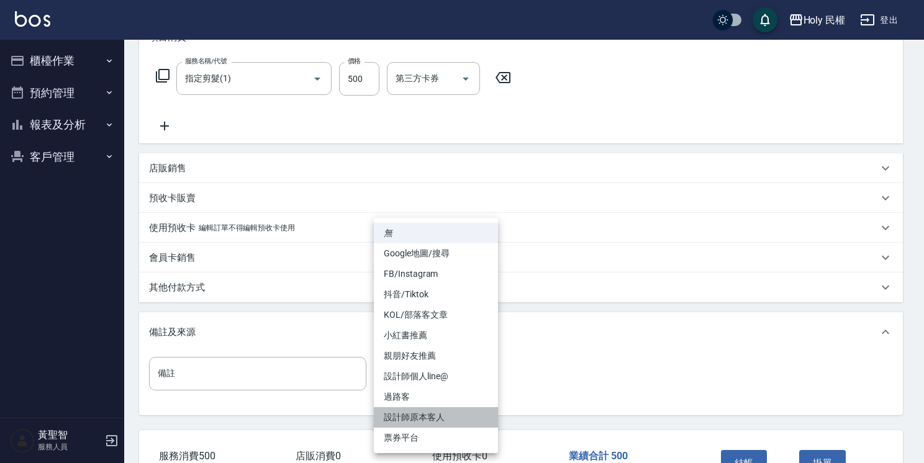
click at [417, 417] on li "設計師原本客人" at bounding box center [436, 417] width 124 height 20
type input "設計師原本客人"
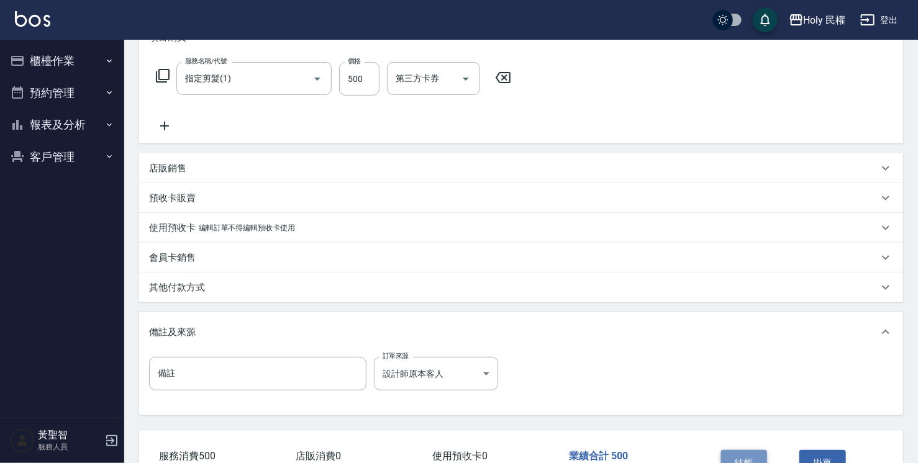
click at [747, 456] on button "結帳" at bounding box center [744, 463] width 47 height 26
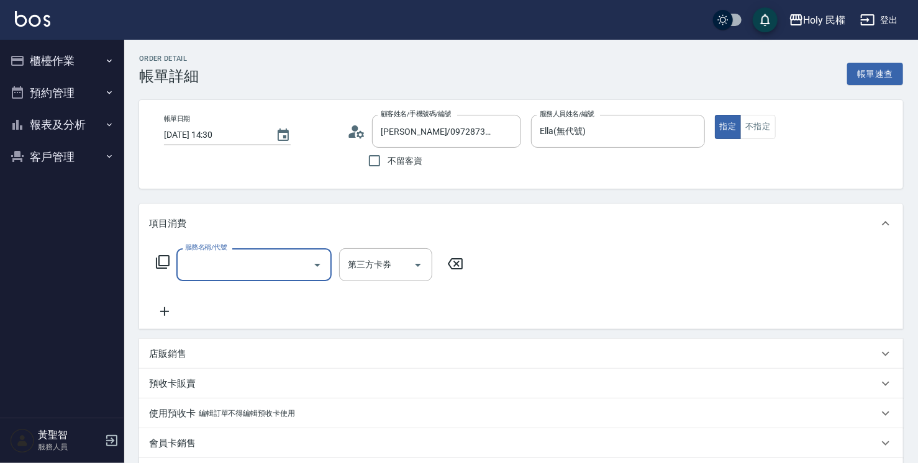
click at [291, 267] on input "服務名稱/代號" at bounding box center [244, 265] width 125 height 22
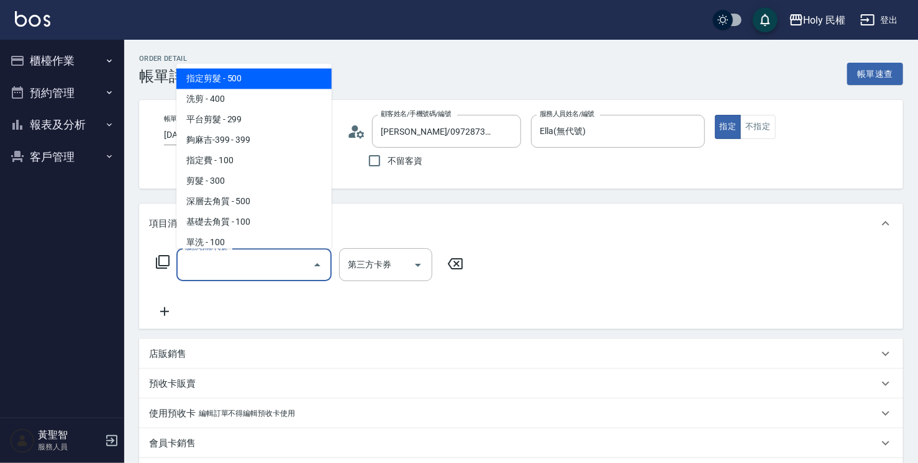
drag, startPoint x: 266, startPoint y: 86, endPoint x: 308, endPoint y: 137, distance: 66.6
click at [266, 86] on span "指定剪髮 - 500" at bounding box center [253, 78] width 155 height 20
type input "指定剪髮(1)"
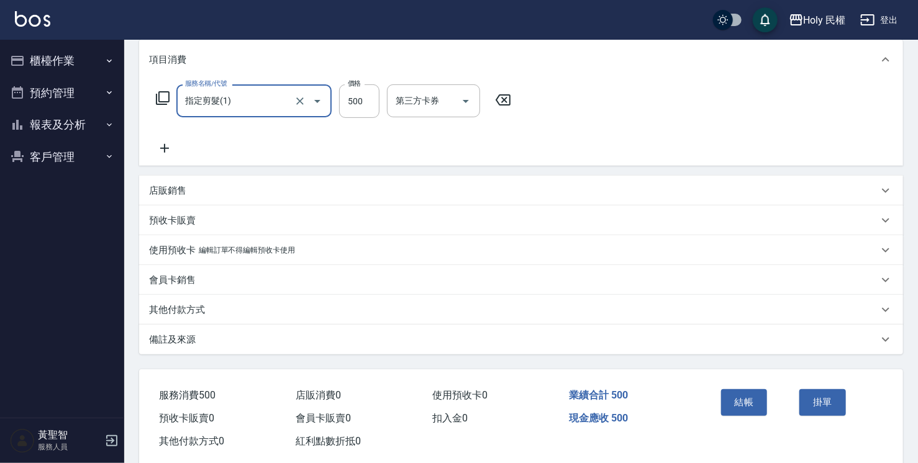
scroll to position [188, 0]
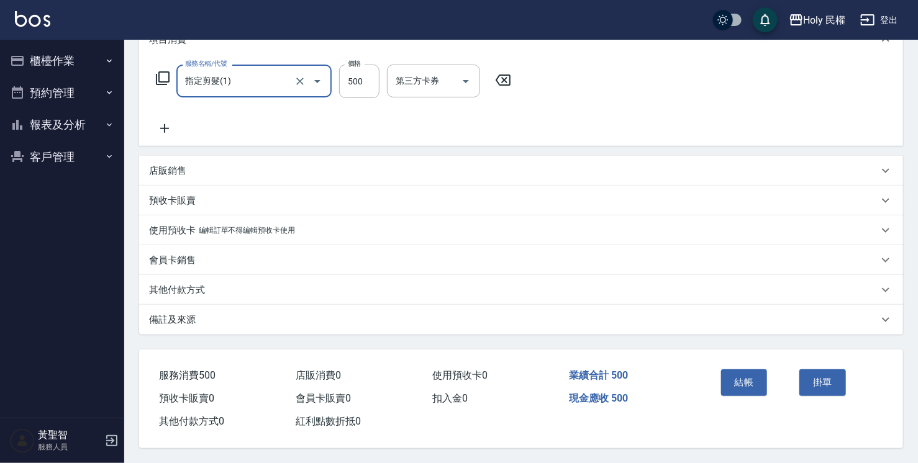
click at [437, 319] on div "備註及來源" at bounding box center [513, 320] width 729 height 13
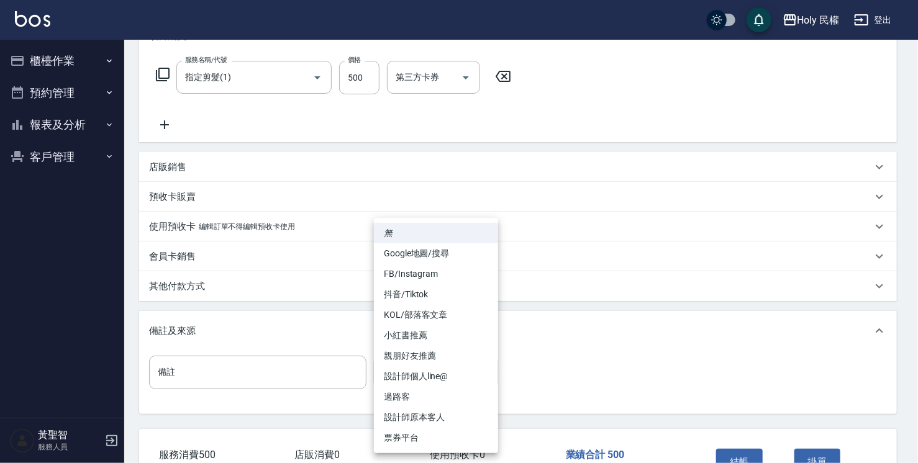
click at [444, 371] on body "Holy 民權 登出 櫃檯作業 打帳單 帳單列表 營業儀表板 現場電腦打卡 預約管理 預約管理 單日預約紀錄 單週預約紀錄 報表及分析 報表目錄 店家日報表 …" at bounding box center [459, 177] width 918 height 730
click at [419, 411] on li "設計師原本客人" at bounding box center [436, 417] width 124 height 20
type input "設計師原本客人"
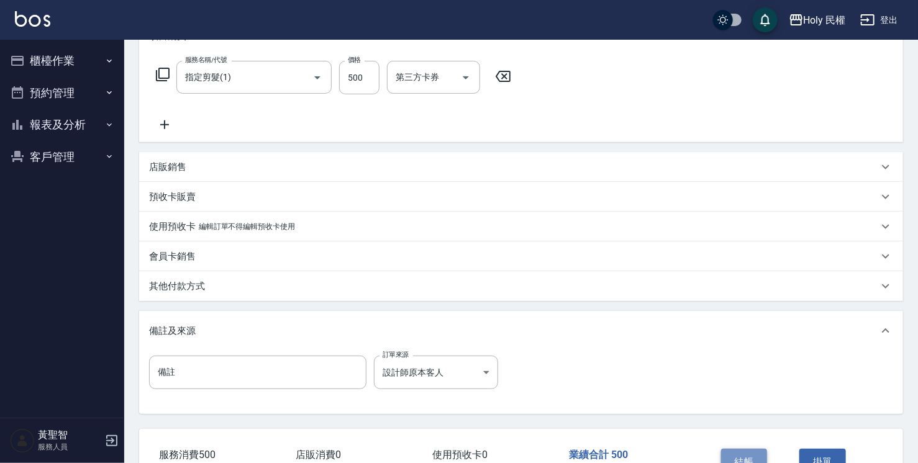
click at [748, 460] on button "結帳" at bounding box center [744, 462] width 47 height 26
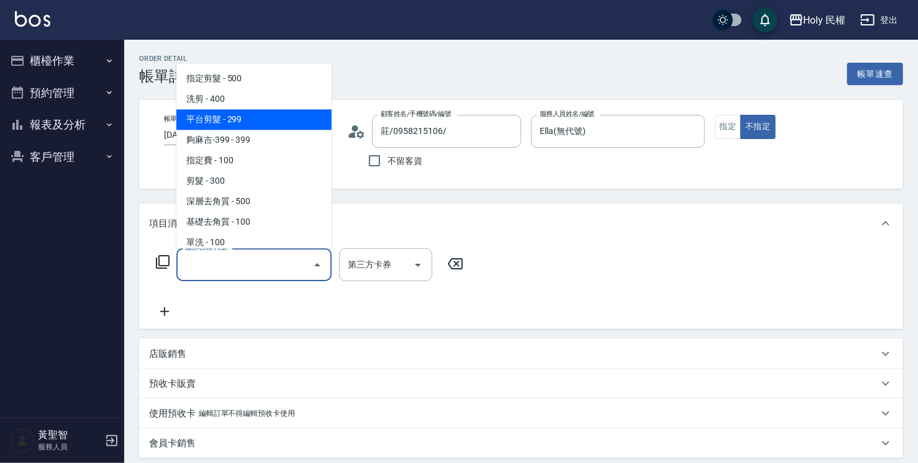
click at [216, 123] on span "平台剪髮 - 299" at bounding box center [253, 119] width 155 height 20
type input "平台剪髮(4)"
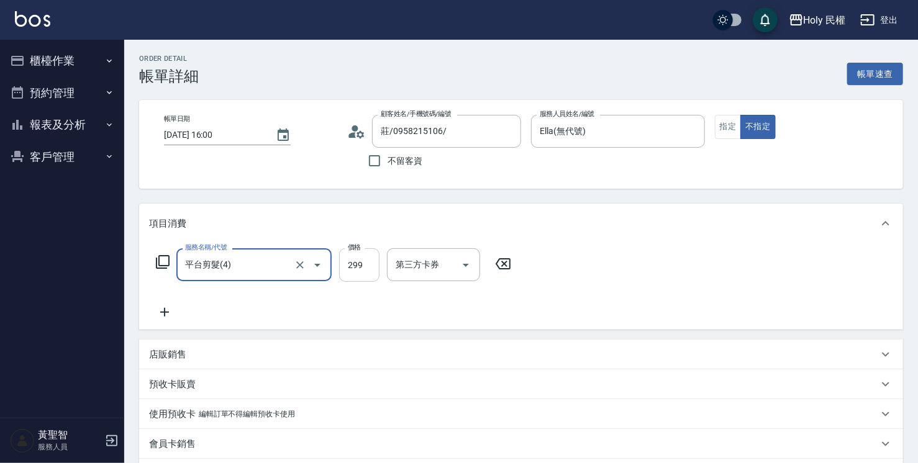
click at [379, 271] on input "299" at bounding box center [359, 265] width 40 height 34
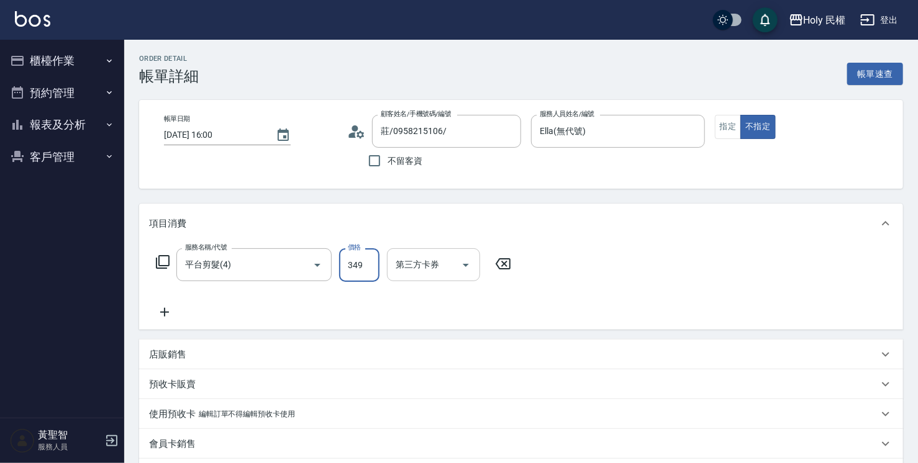
click at [410, 277] on div "第三方卡券" at bounding box center [433, 264] width 93 height 33
type input "349"
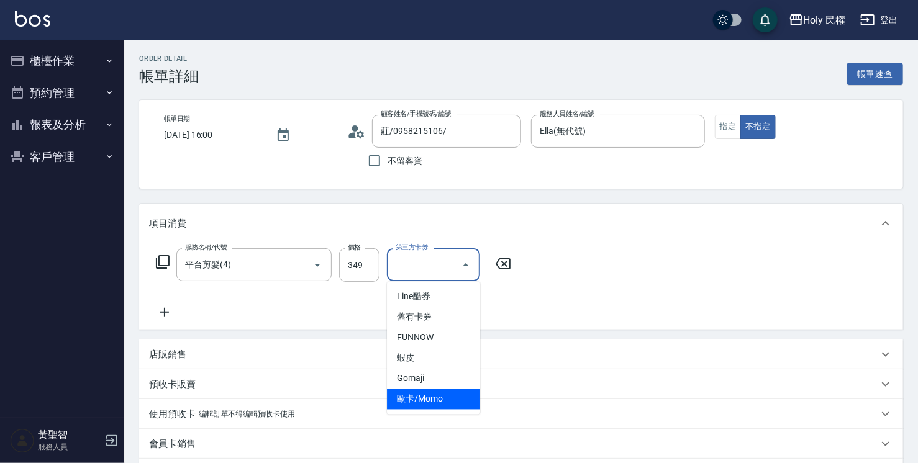
click at [418, 389] on span "歐卡/Momo" at bounding box center [433, 399] width 93 height 20
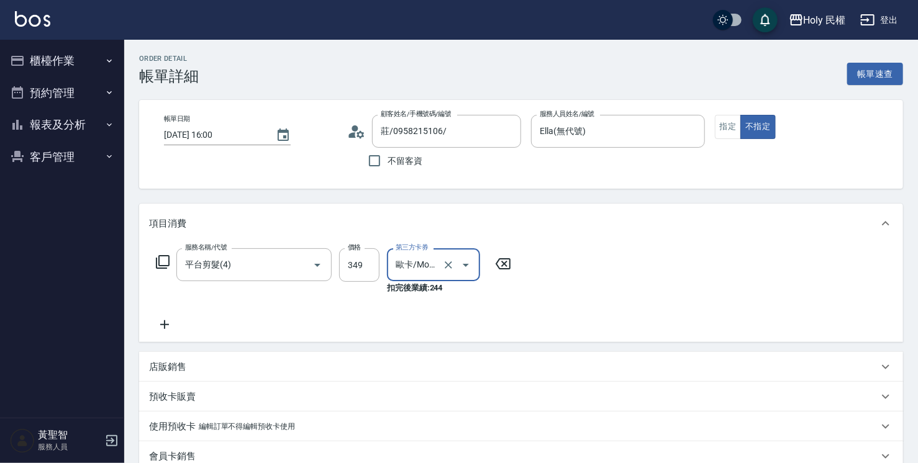
click at [411, 267] on input "歐卡/Momo" at bounding box center [416, 265] width 47 height 22
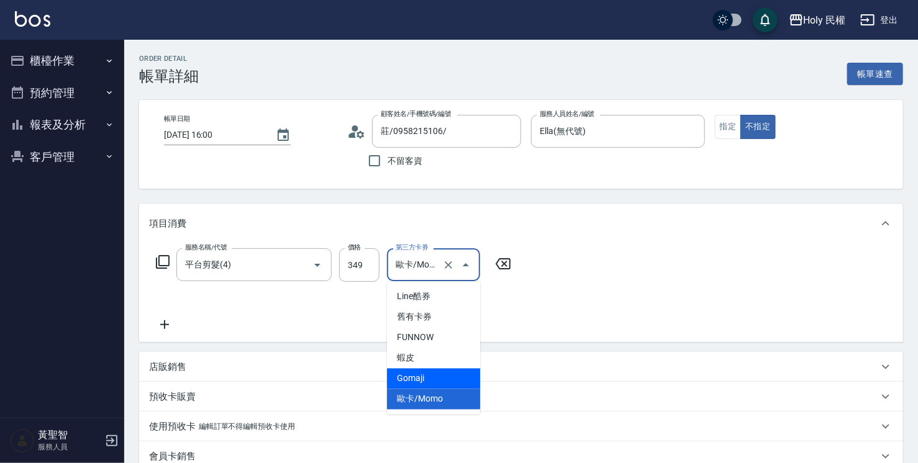
click at [416, 369] on span "Gomaji" at bounding box center [433, 379] width 93 height 20
type input "Gomaji"
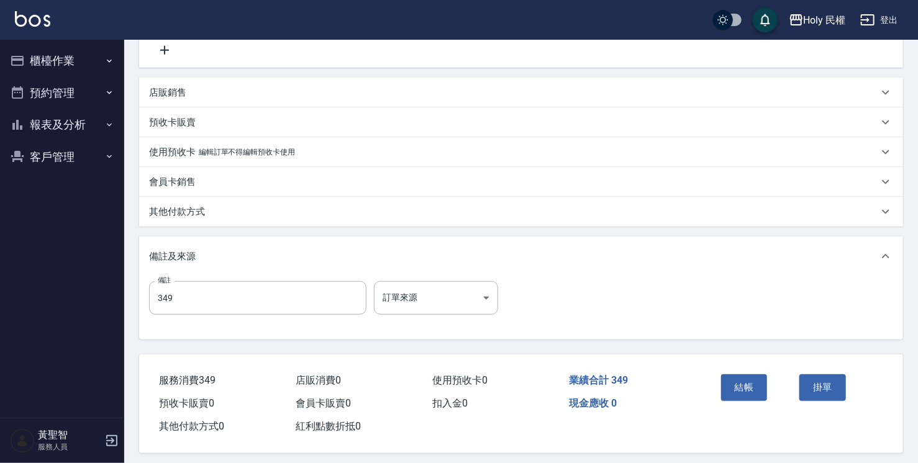
scroll to position [283, 0]
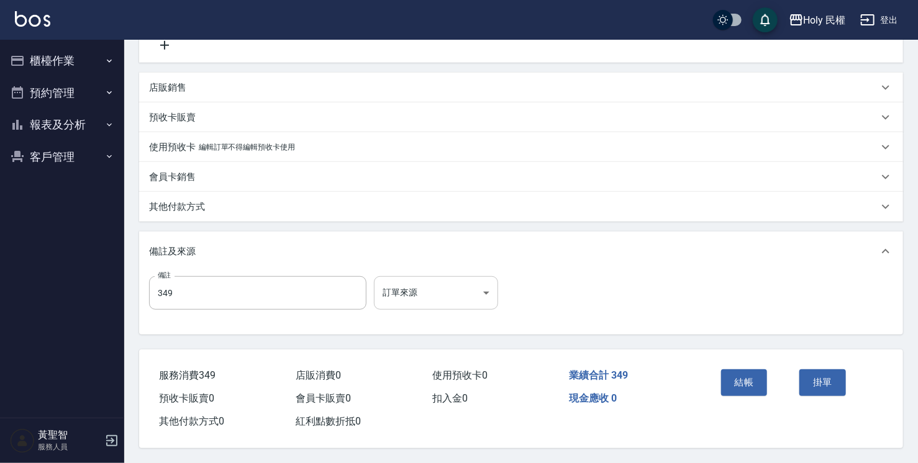
click at [483, 294] on body "Holy 民權 登出 櫃檯作業 打帳單 帳單列表 營業儀表板 現場電腦打卡 預約管理 預約管理 單日預約紀錄 單週預約紀錄 報表及分析 報表目錄 店家日報表 …" at bounding box center [459, 91] width 918 height 743
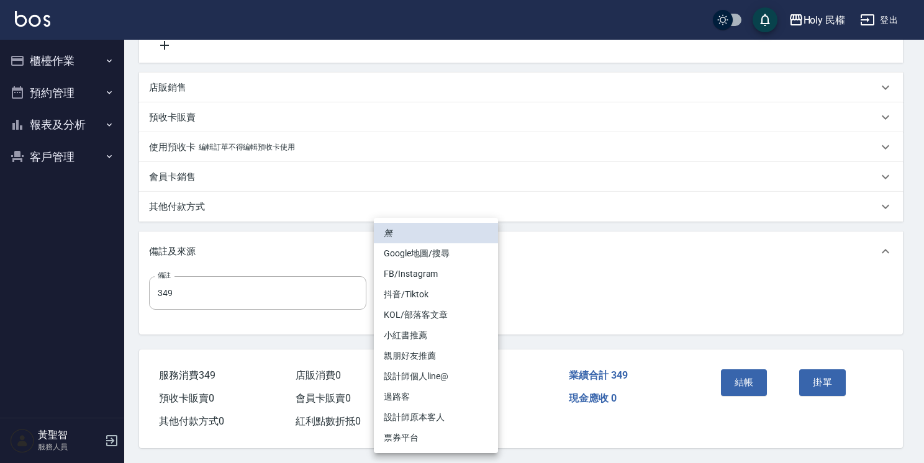
click at [464, 432] on li "票券平台" at bounding box center [436, 438] width 124 height 20
type input "票券平台"
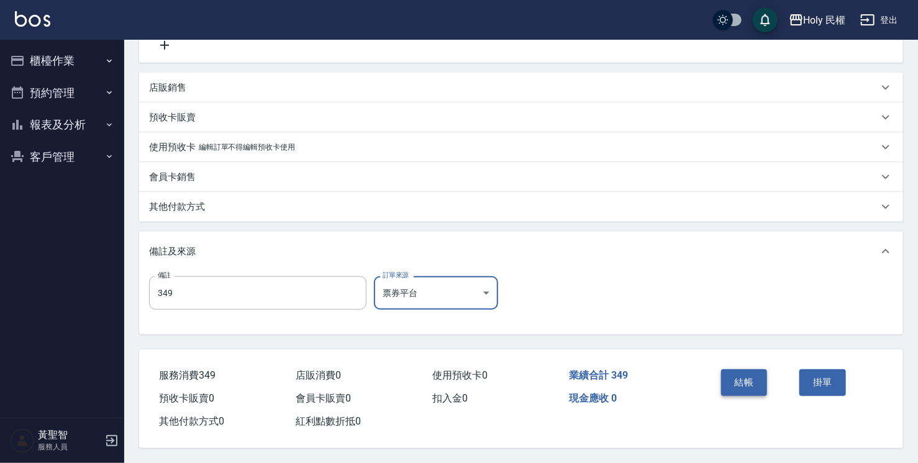
click at [764, 387] on button "結帳" at bounding box center [744, 383] width 47 height 26
